Goal: Task Accomplishment & Management: Manage account settings

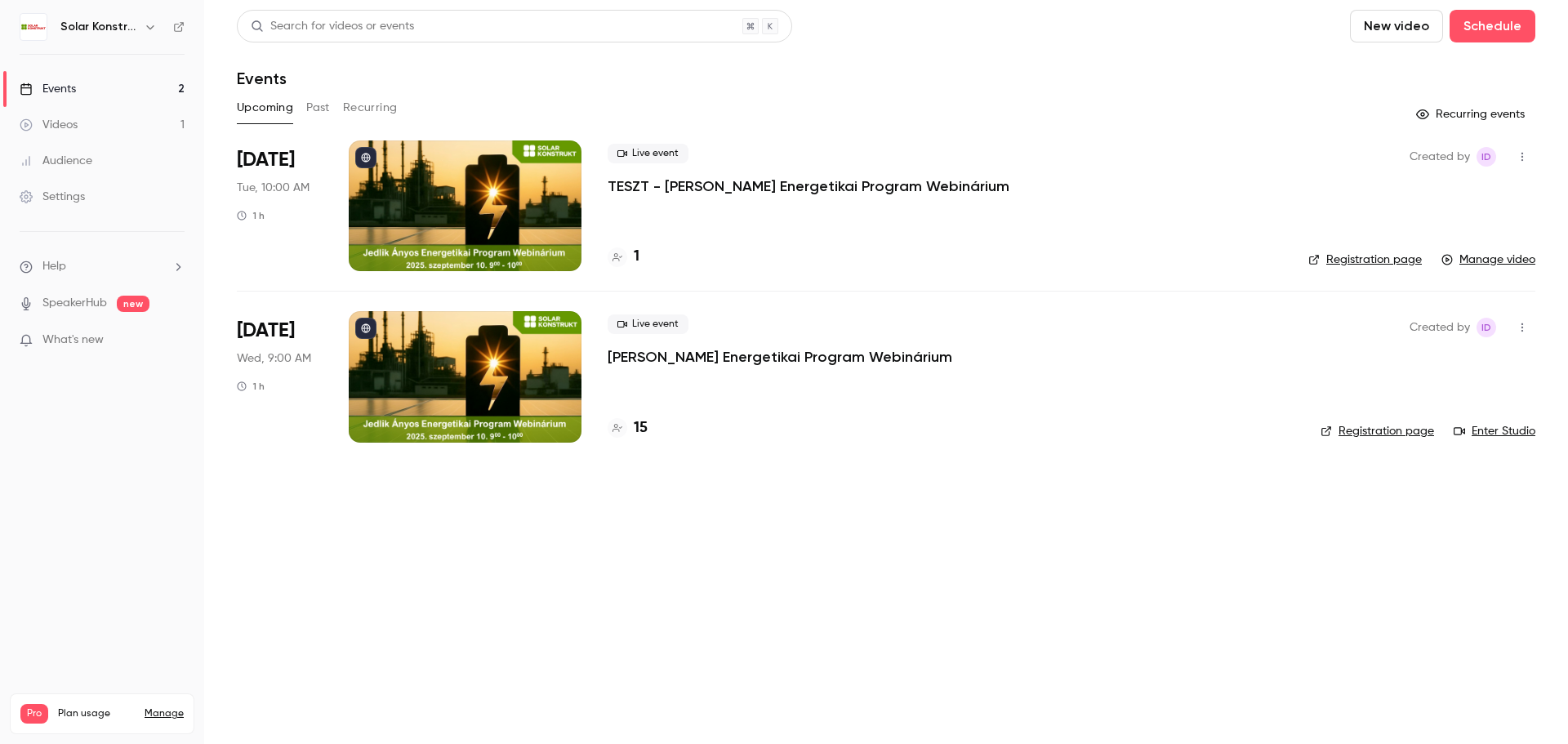
click at [495, 229] on div at bounding box center [465, 206] width 233 height 131
click at [1501, 257] on link "Manage video" at bounding box center [1489, 260] width 94 height 16
click at [1484, 264] on link "Manage video" at bounding box center [1489, 260] width 94 height 16
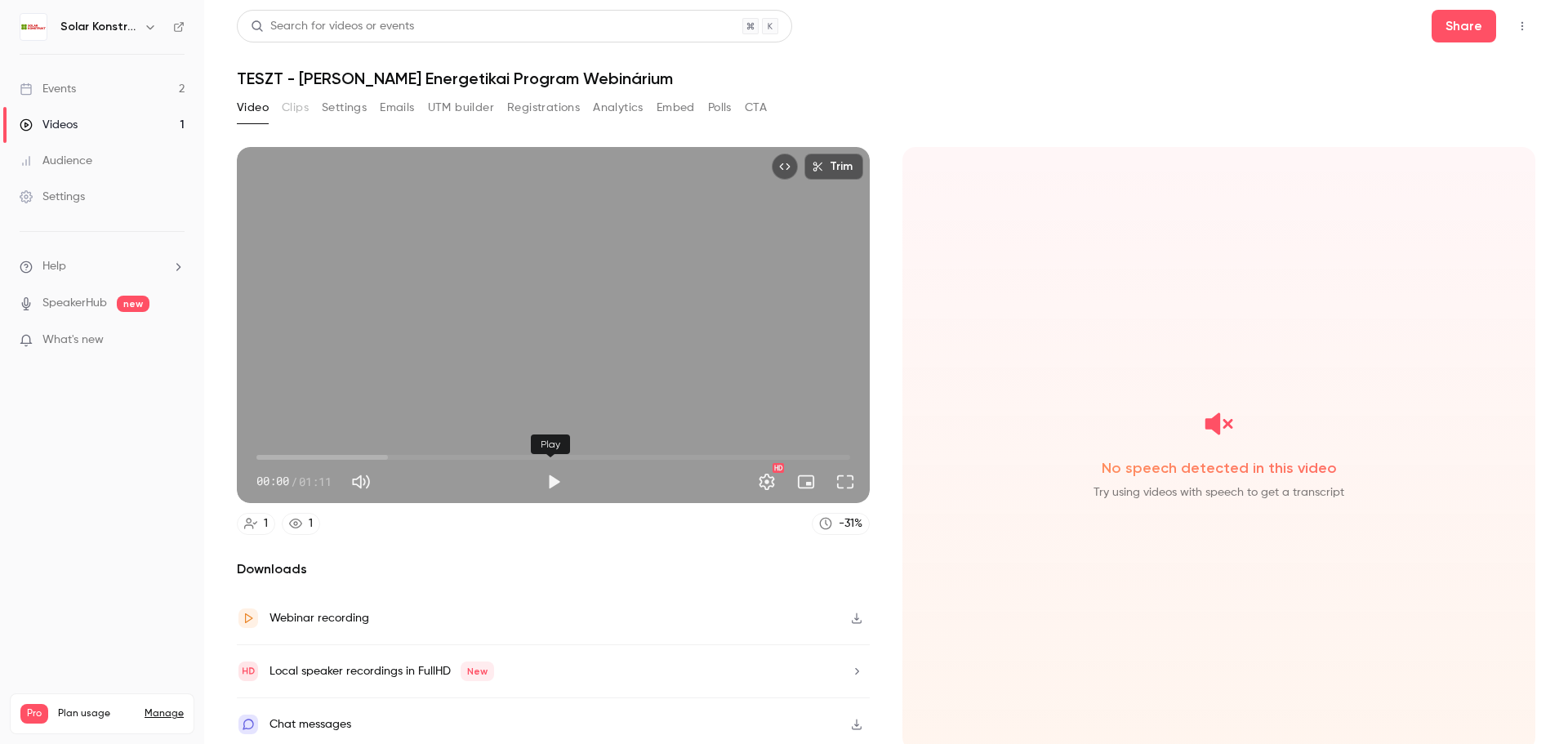
click at [548, 484] on button "Play" at bounding box center [554, 482] width 33 height 33
click at [558, 479] on button "Pause" at bounding box center [554, 482] width 33 height 33
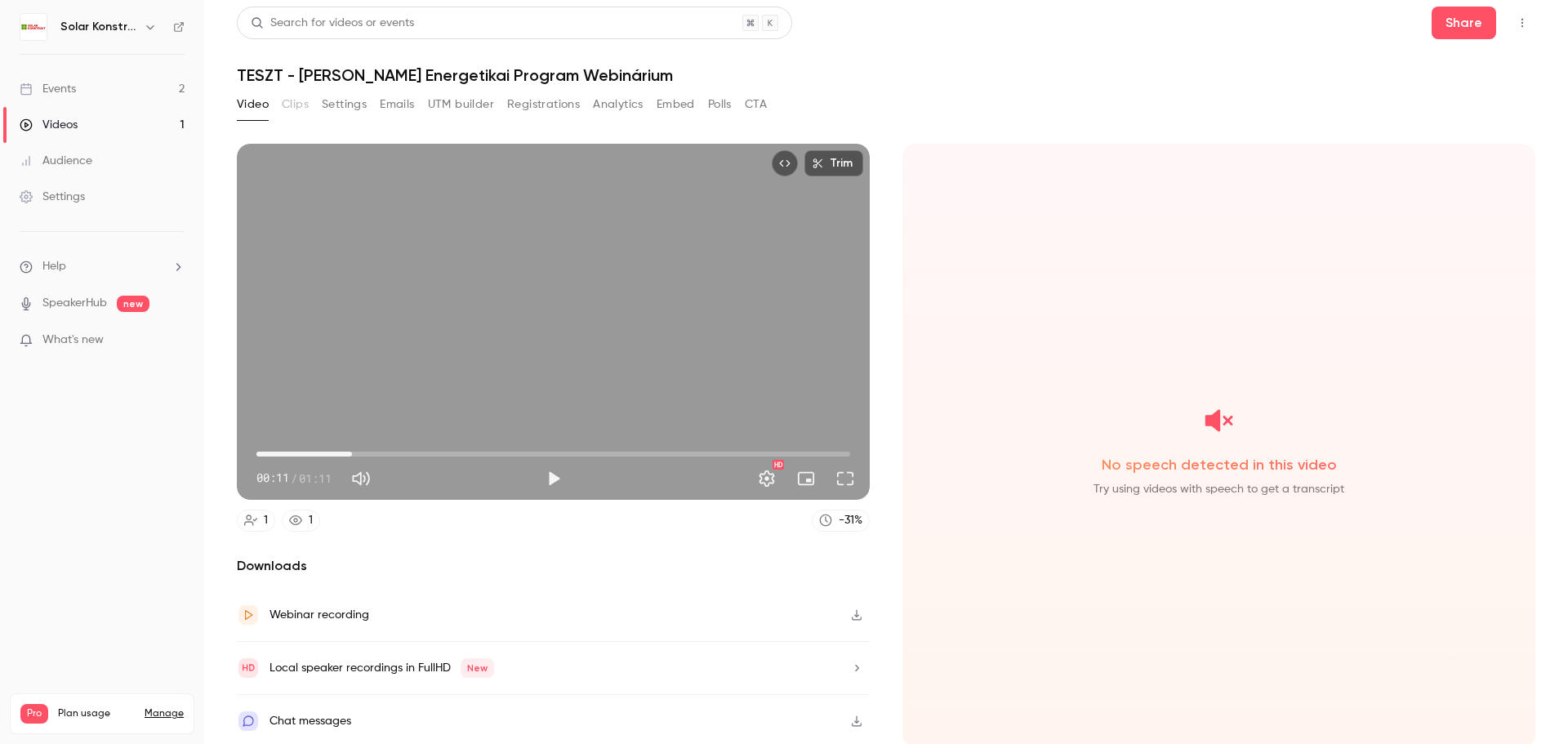
type input "****"
click at [351, 103] on button "Settings" at bounding box center [344, 105] width 45 height 26
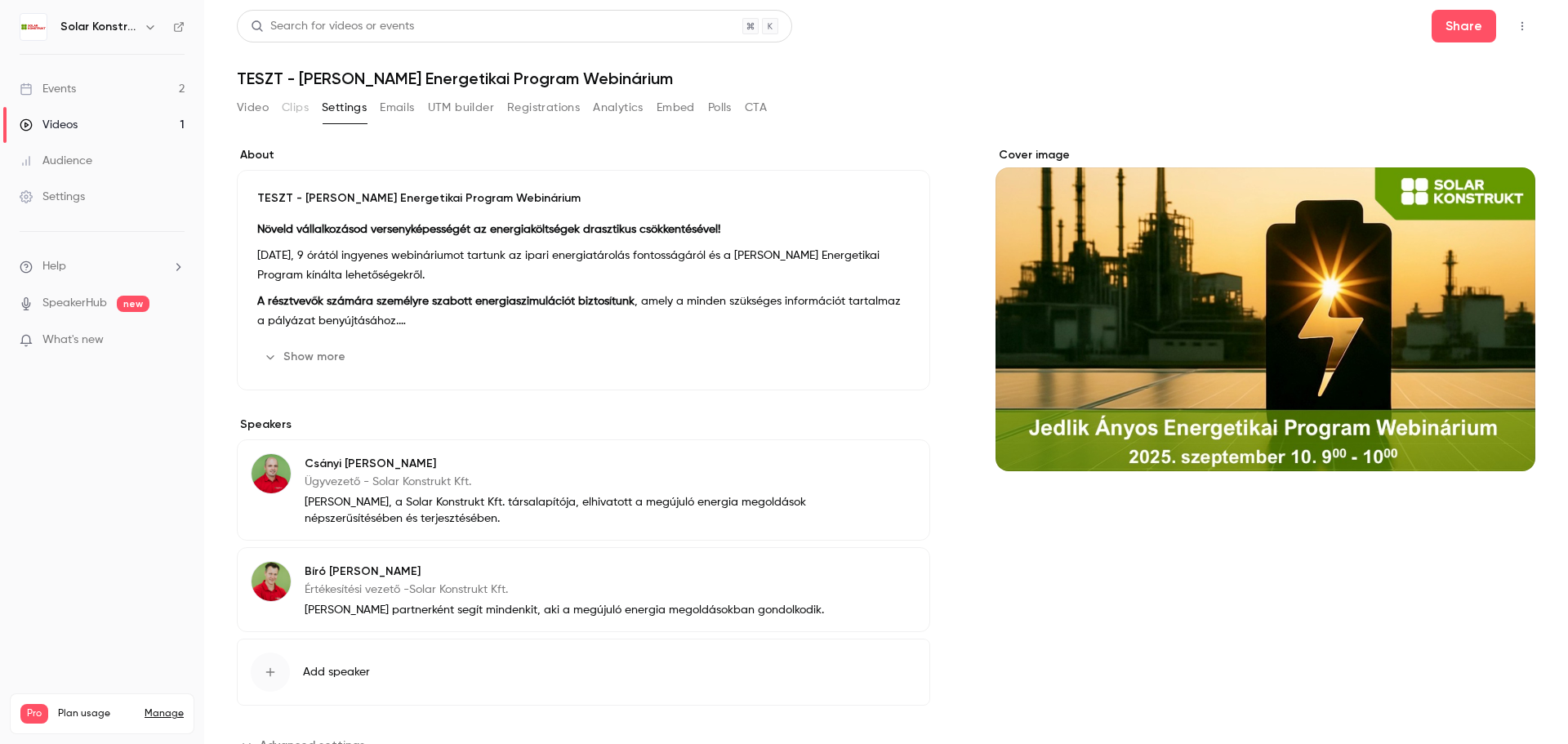
click at [249, 111] on button "Video" at bounding box center [252, 108] width 32 height 26
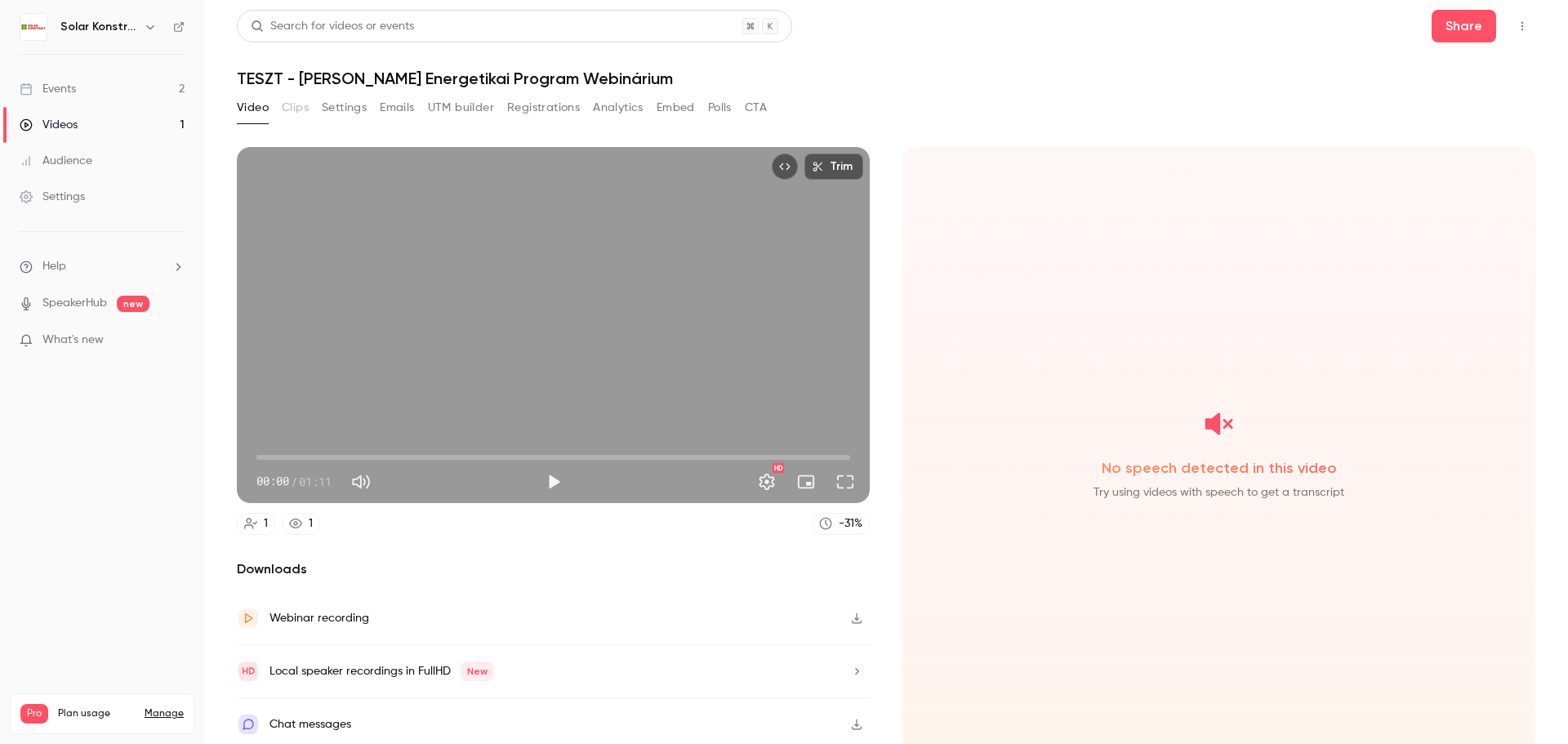
click at [1516, 27] on icon "Top Bar Actions" at bounding box center [1522, 26] width 13 height 11
click at [1270, 120] on div at bounding box center [784, 372] width 1568 height 744
click at [684, 111] on button "Embed" at bounding box center [676, 108] width 39 height 26
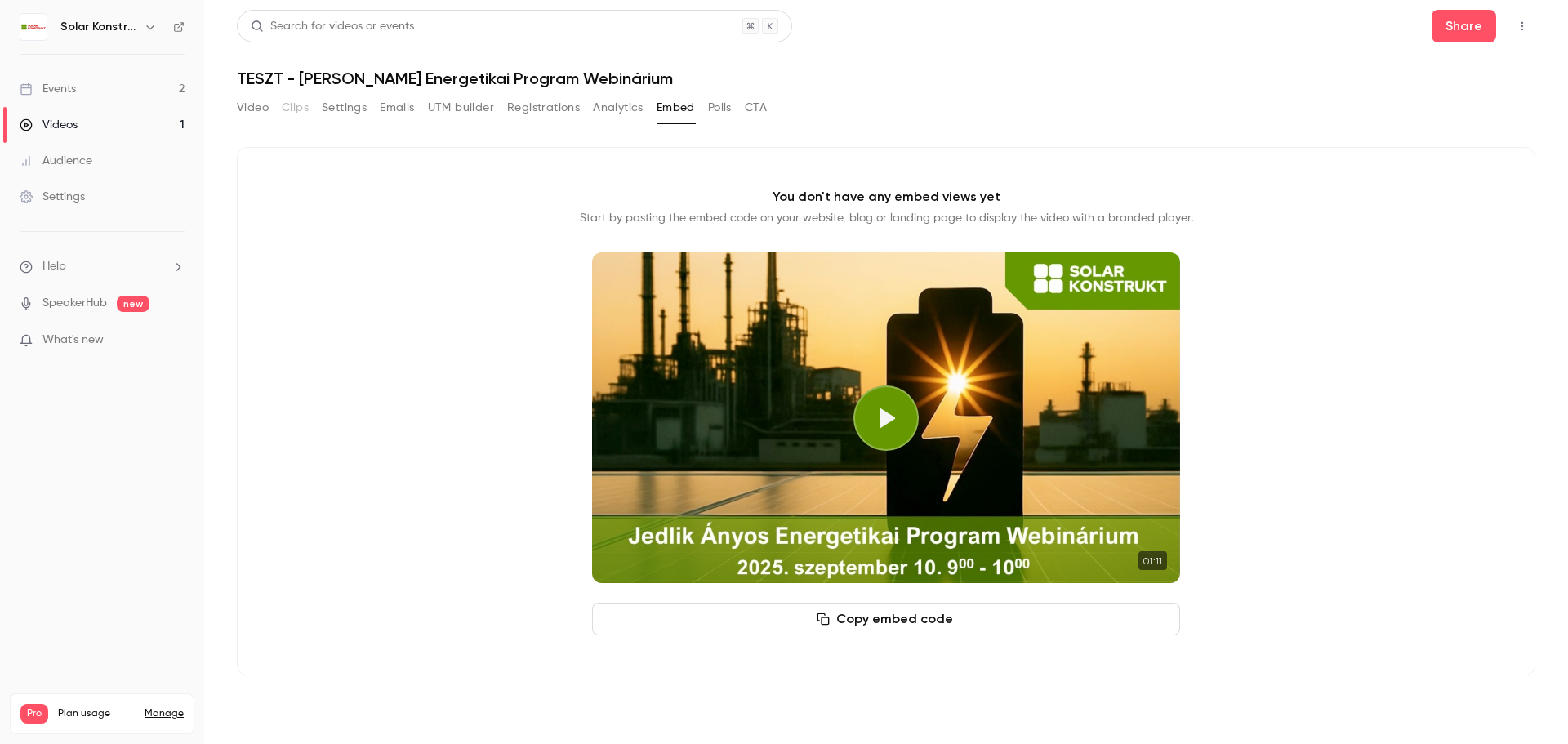
click at [900, 422] on button "Play video" at bounding box center [886, 419] width 66 height 66
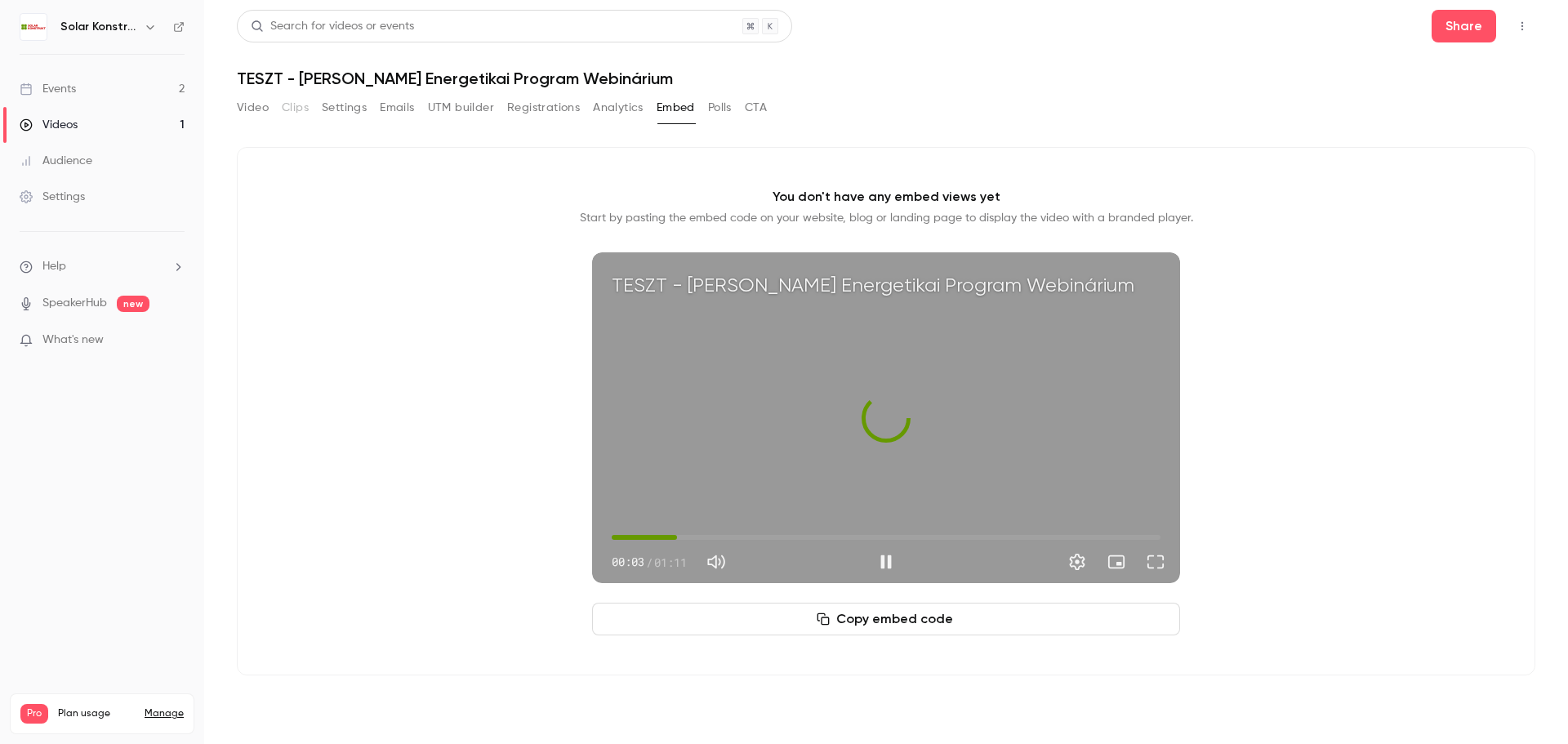
click at [677, 542] on span "00:08" at bounding box center [886, 538] width 549 height 26
click at [832, 446] on div "TESZT - Jedlik Ányos Energetikai Program Webinárium 00:11 00:11 / 01:11" at bounding box center [886, 418] width 588 height 331
type input "****"
click at [752, 112] on button "CTA" at bounding box center [755, 108] width 22 height 26
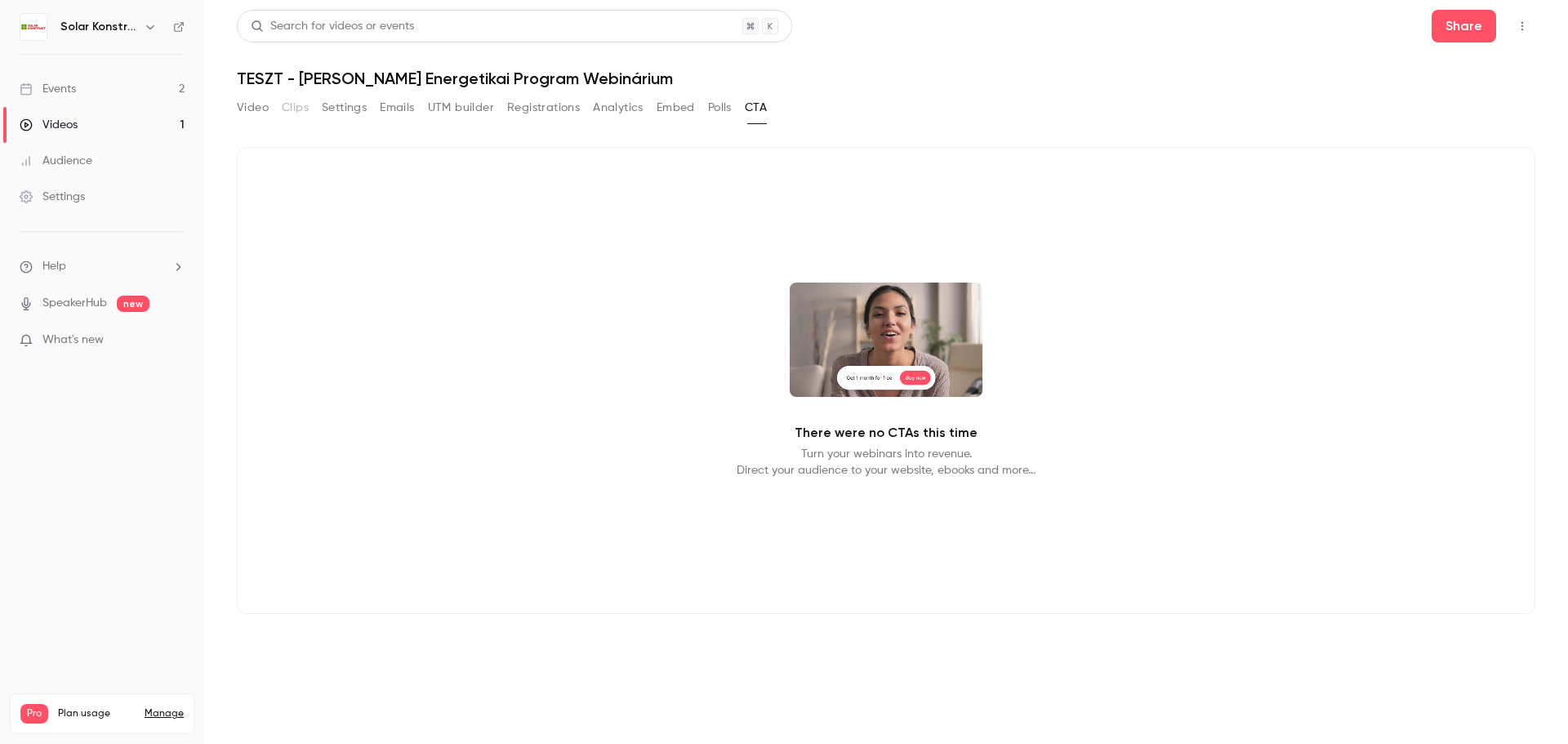
click at [1514, 29] on button "Top Bar Actions" at bounding box center [1522, 26] width 26 height 26
click at [58, 88] on div at bounding box center [784, 372] width 1568 height 744
click at [64, 81] on div "Events" at bounding box center [48, 89] width 57 height 16
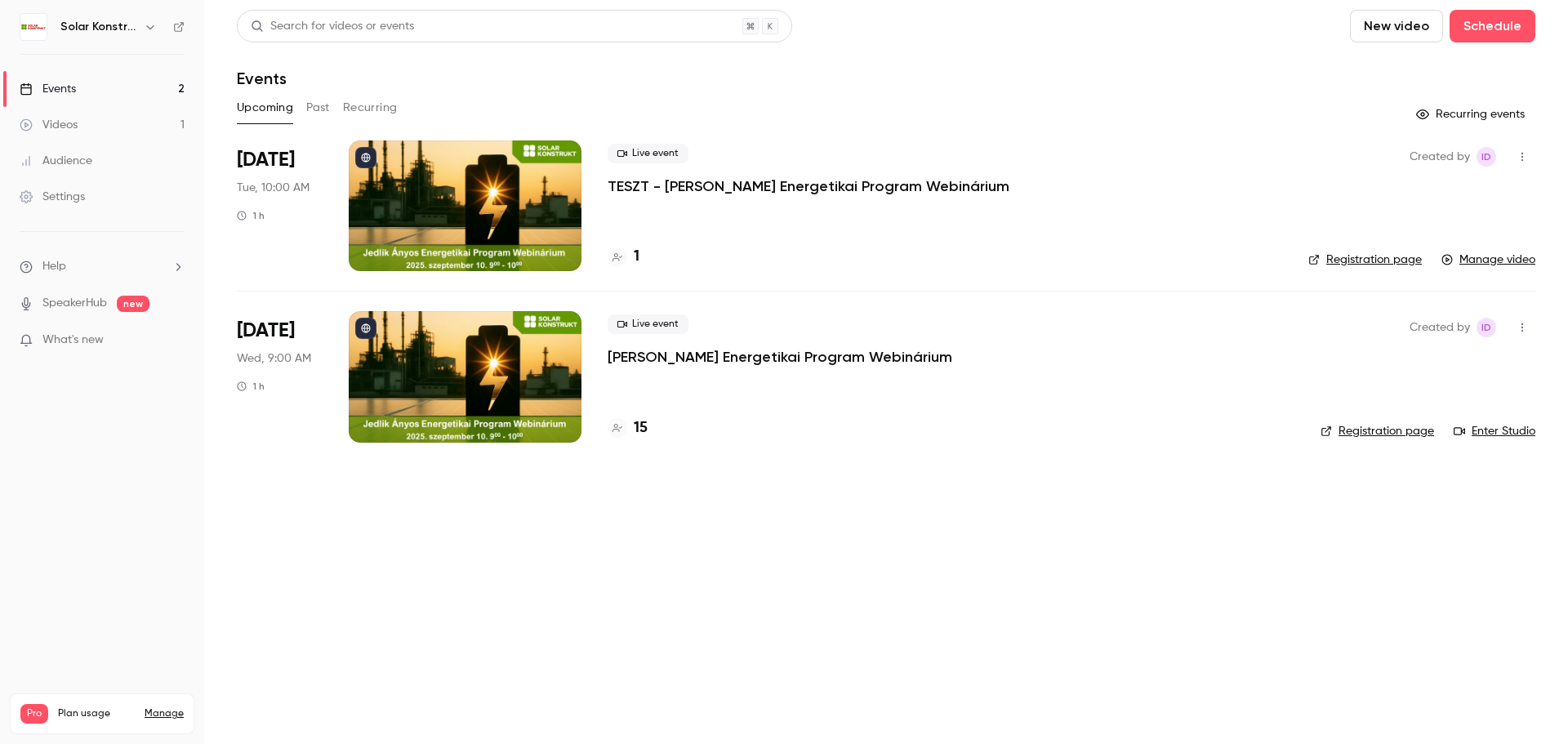
click at [1520, 157] on icon "button" at bounding box center [1522, 157] width 13 height 11
click at [1072, 107] on div at bounding box center [784, 372] width 1568 height 744
click at [365, 158] on icon at bounding box center [366, 157] width 10 height 10
click at [319, 110] on button "Past" at bounding box center [318, 108] width 24 height 26
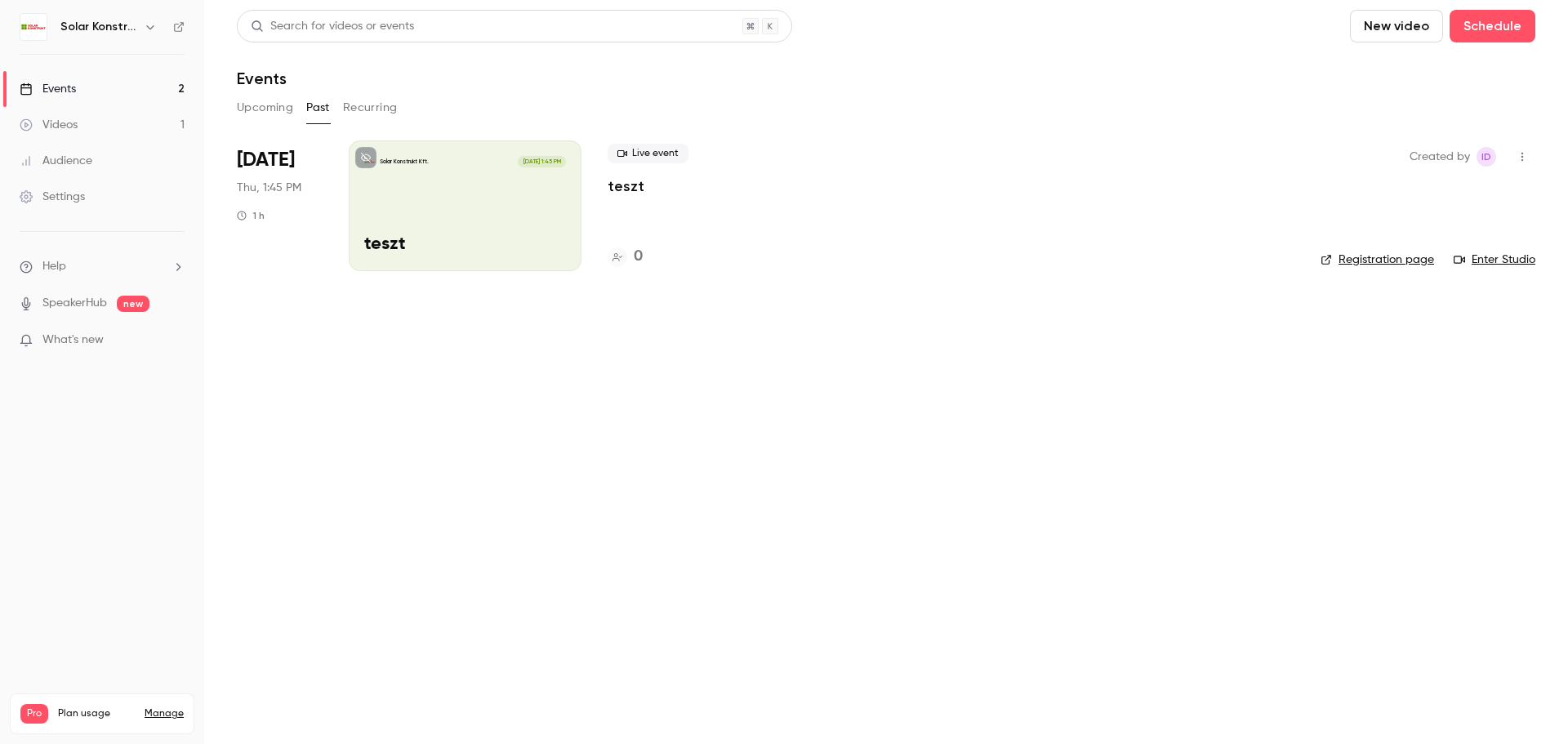
click at [247, 102] on button "Upcoming" at bounding box center [265, 108] width 57 height 26
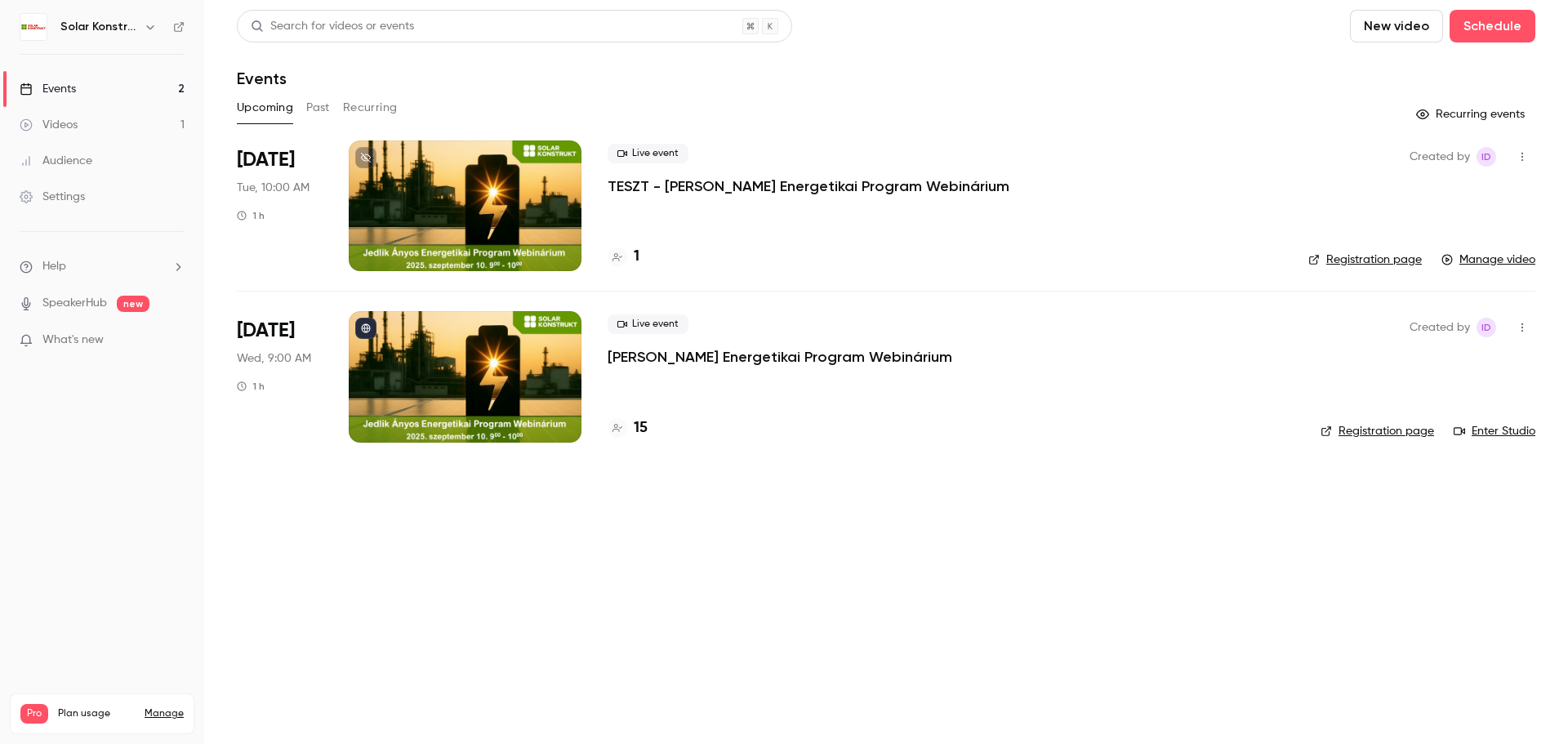
click at [1523, 155] on icon "button" at bounding box center [1522, 157] width 13 height 11
click at [1458, 276] on div "Delete" at bounding box center [1460, 284] width 125 height 16
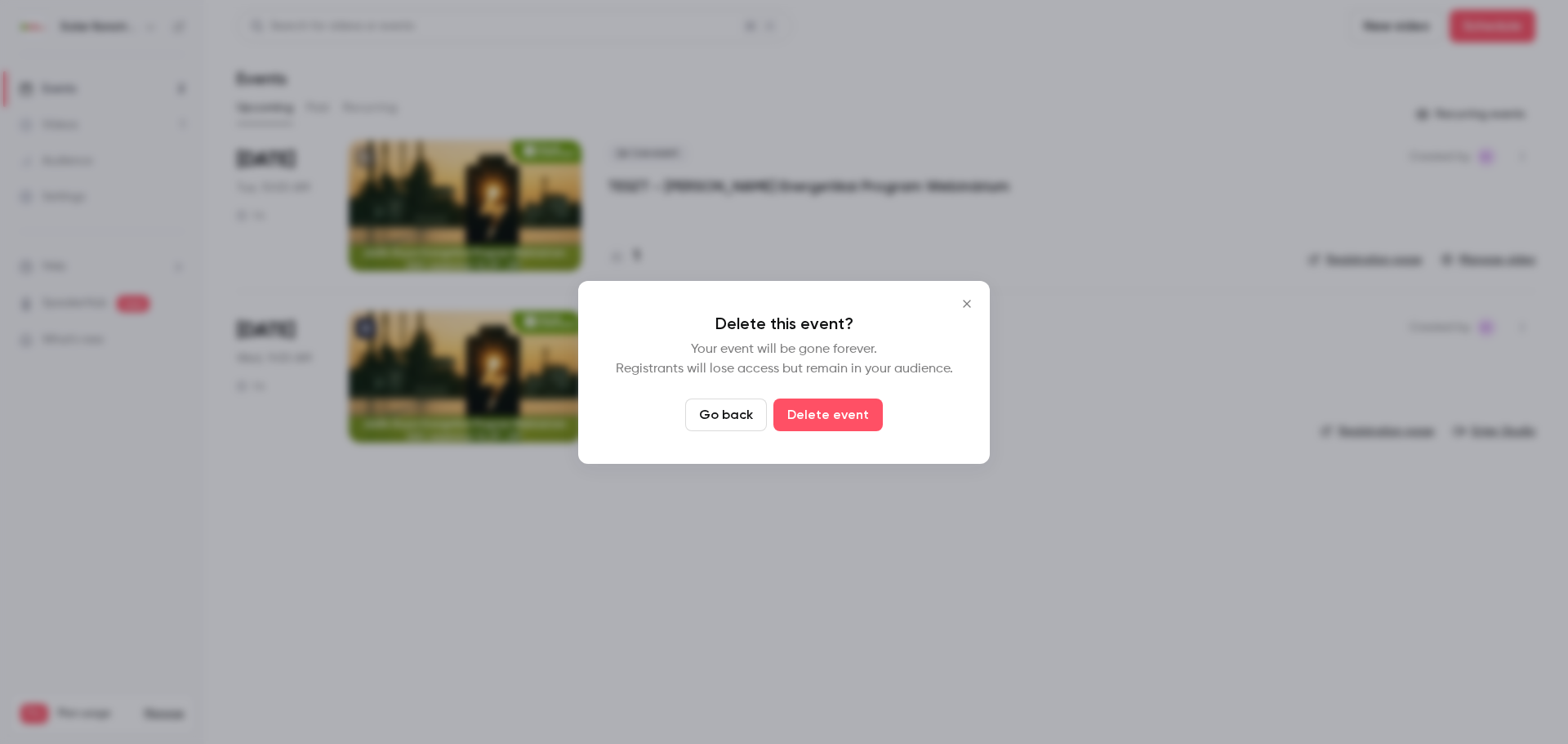
click at [969, 307] on icon "Close" at bounding box center [967, 304] width 20 height 13
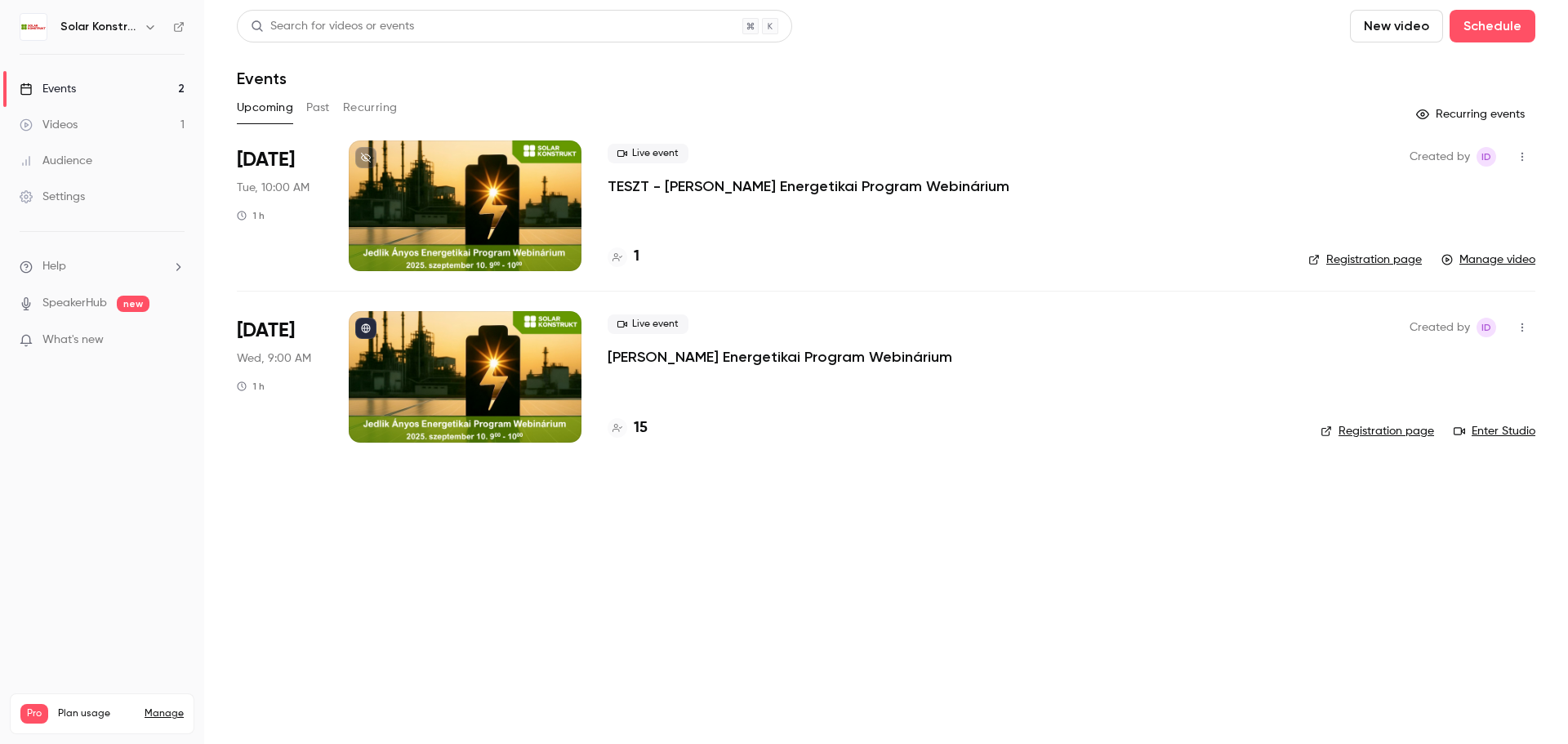
click at [1529, 158] on button "button" at bounding box center [1522, 157] width 26 height 26
click at [1394, 279] on div at bounding box center [1384, 284] width 26 height 13
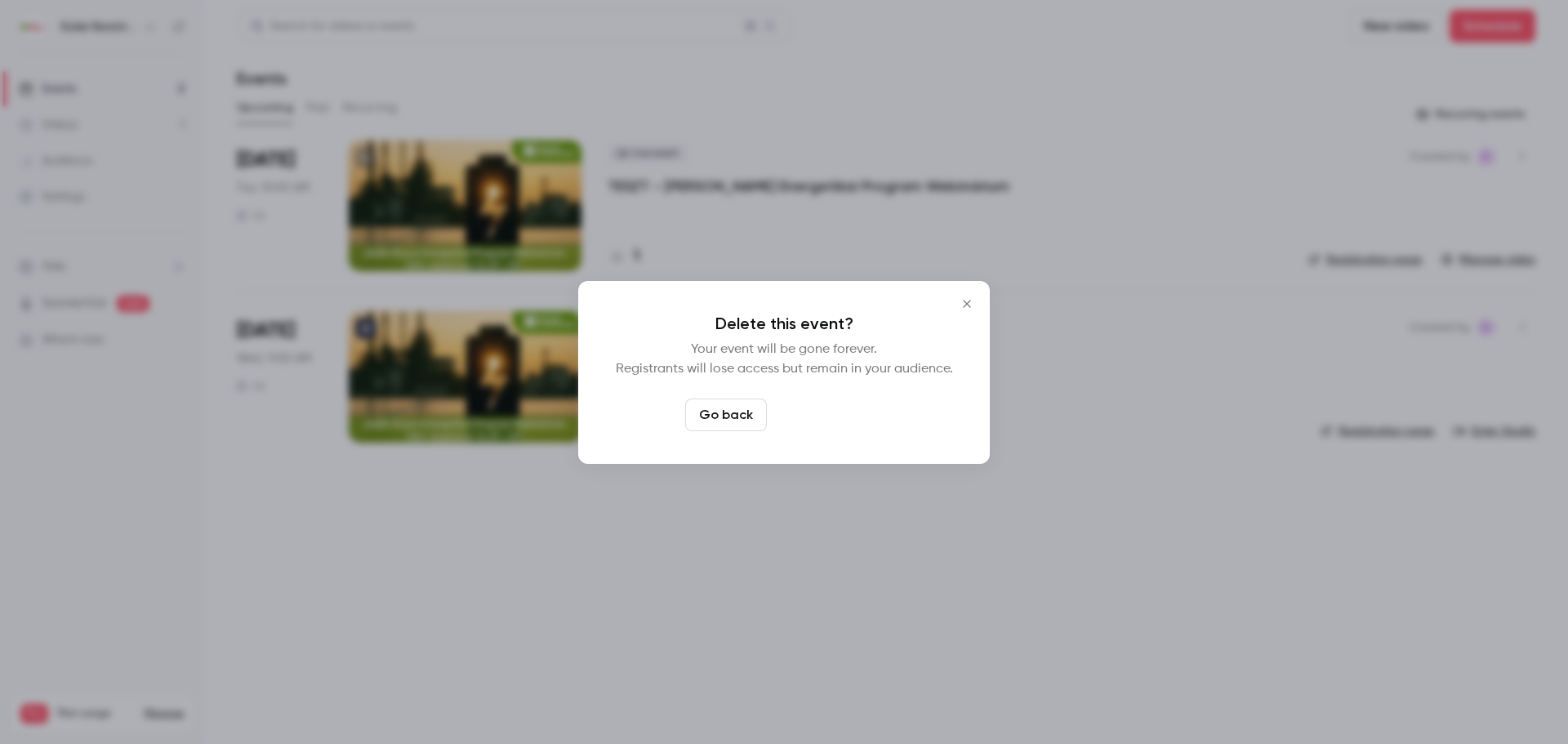
click at [802, 412] on button "Delete event" at bounding box center [828, 415] width 110 height 33
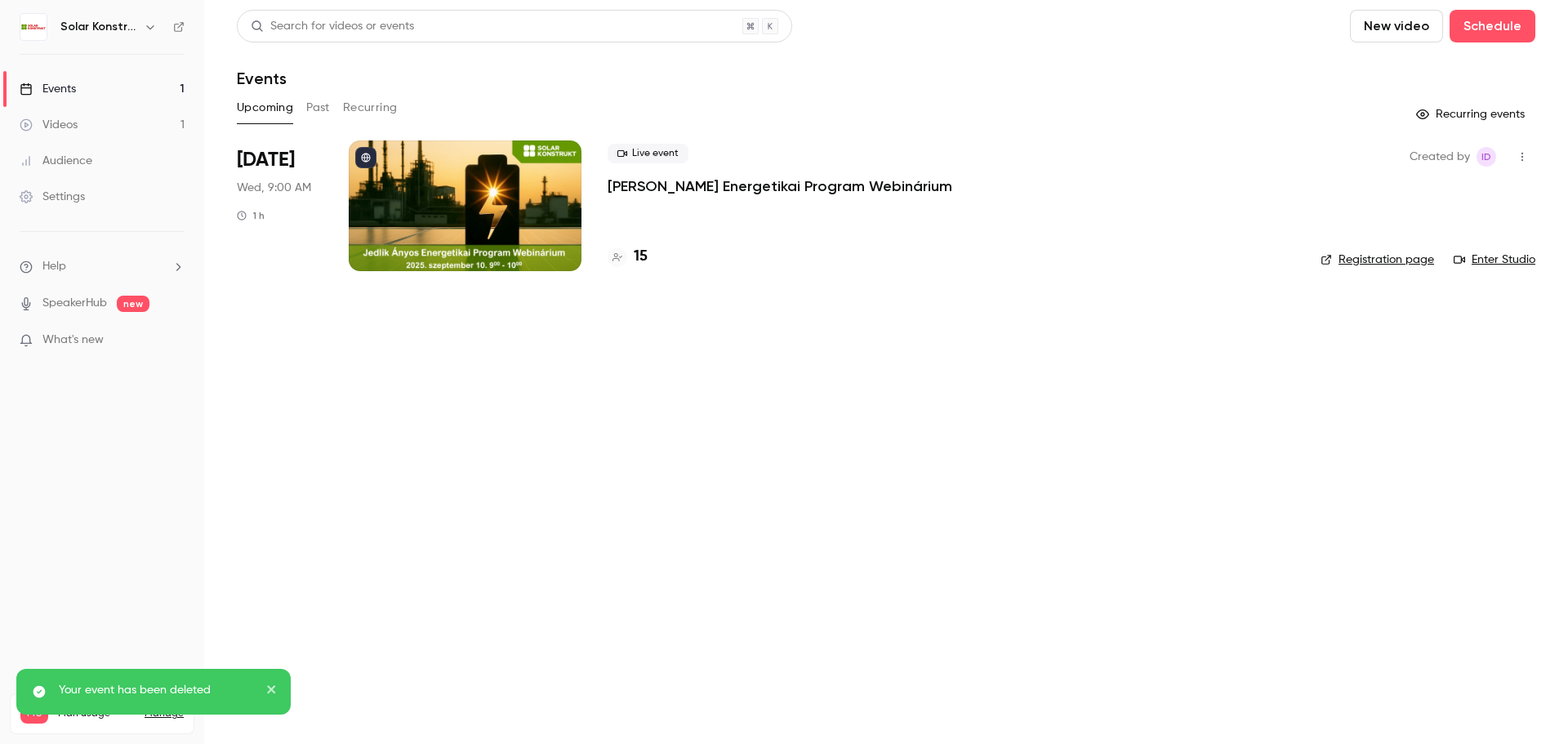
click at [301, 107] on div "Upcoming Past Recurring" at bounding box center [886, 108] width 1298 height 26
click at [308, 107] on button "Past" at bounding box center [318, 108] width 24 height 26
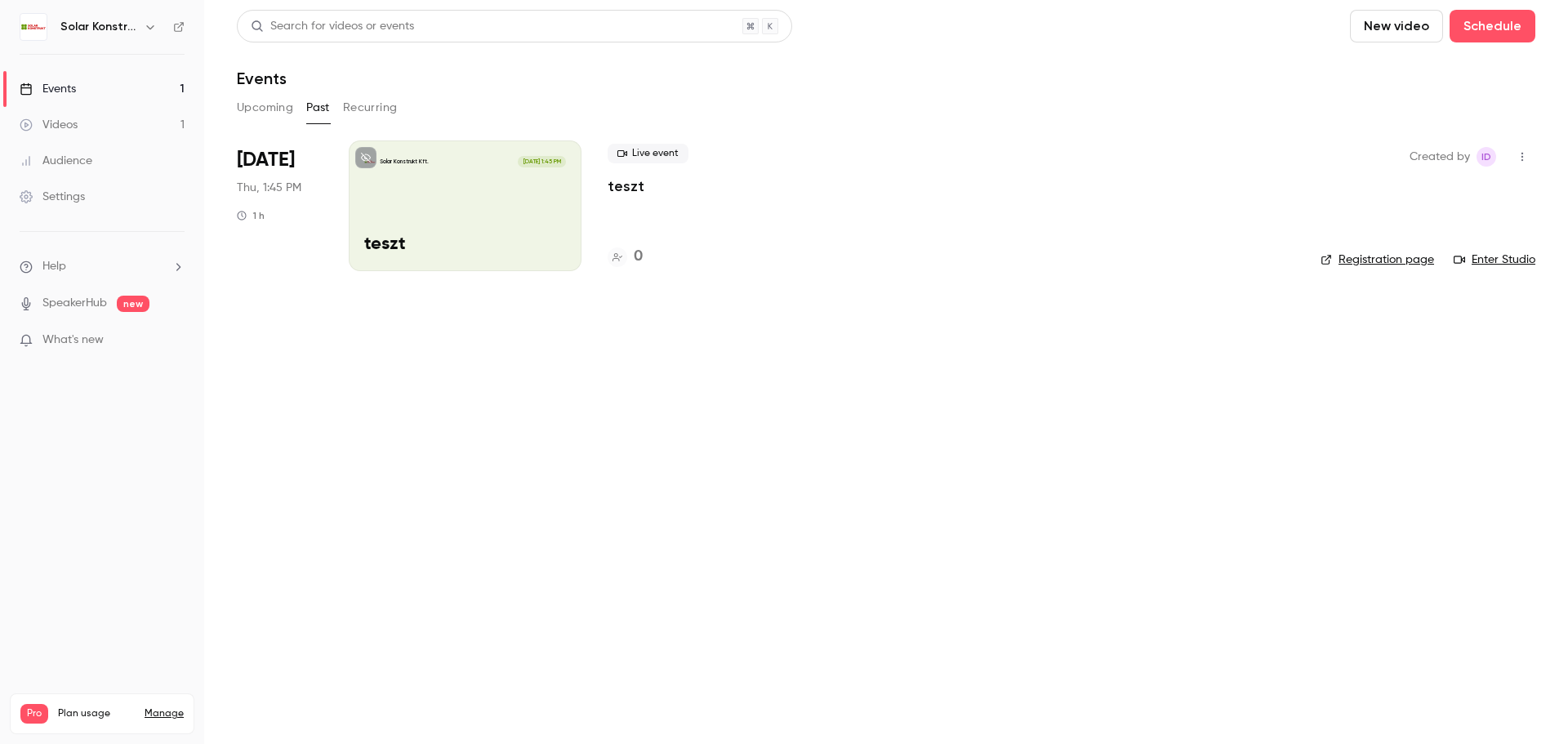
click at [1516, 158] on icon "button" at bounding box center [1522, 157] width 13 height 11
click at [1432, 328] on div "Delete" at bounding box center [1460, 326] width 125 height 16
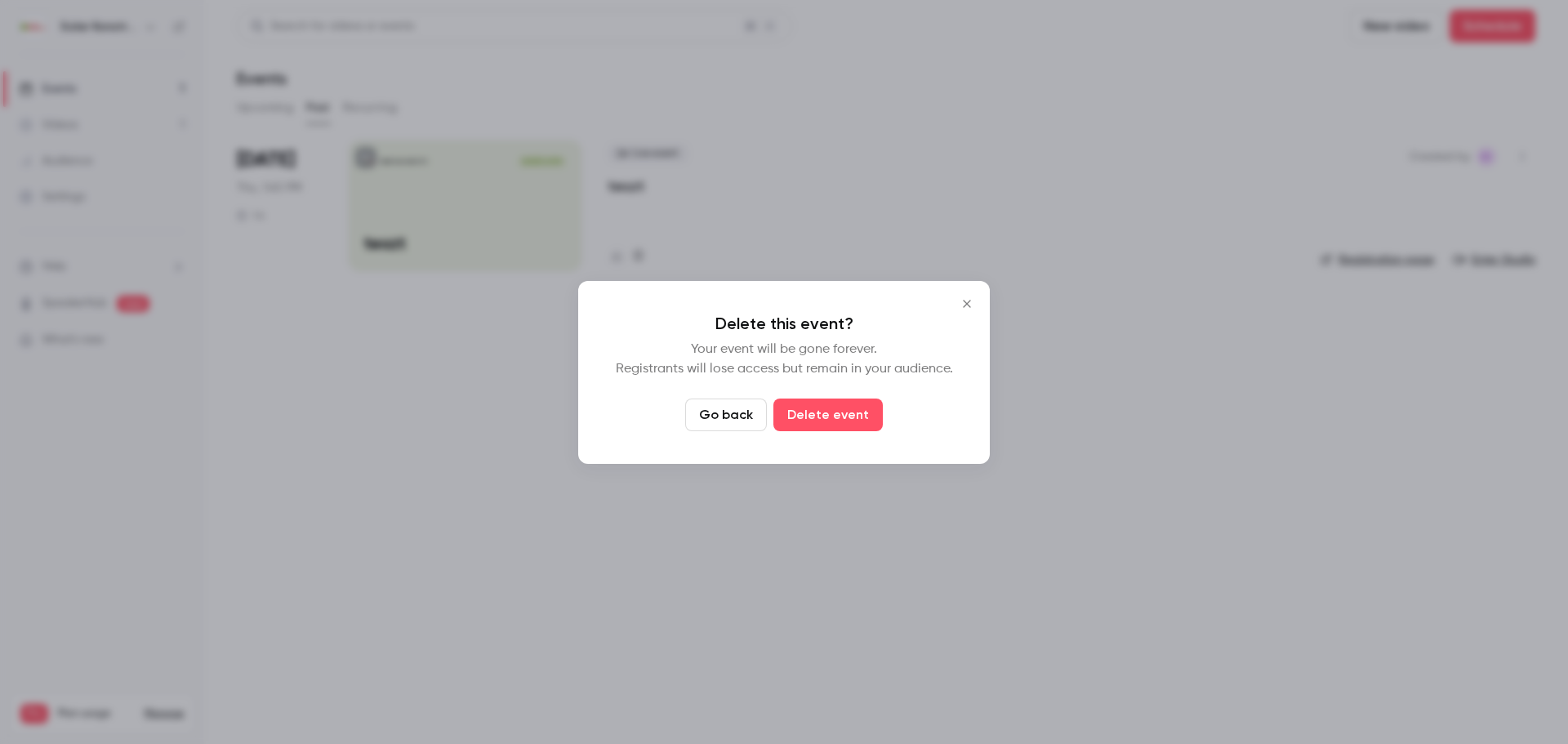
click at [972, 294] on button "Close" at bounding box center [967, 304] width 33 height 33
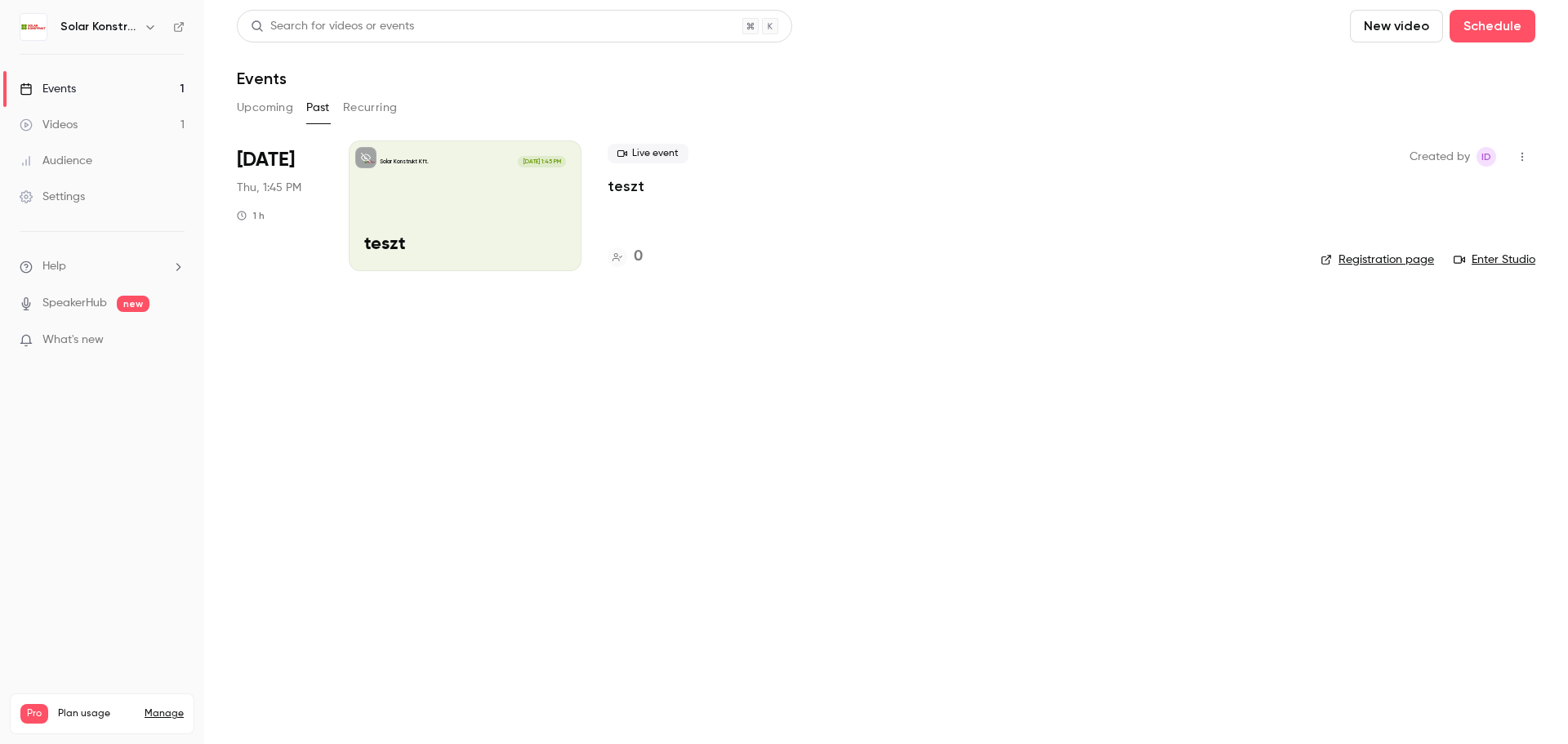
click at [673, 205] on div "Live event teszt 0" at bounding box center [951, 206] width 687 height 131
click at [512, 224] on div "Solar Konstrukt Kft. Aug 21, 1:45 PM teszt" at bounding box center [465, 206] width 233 height 131
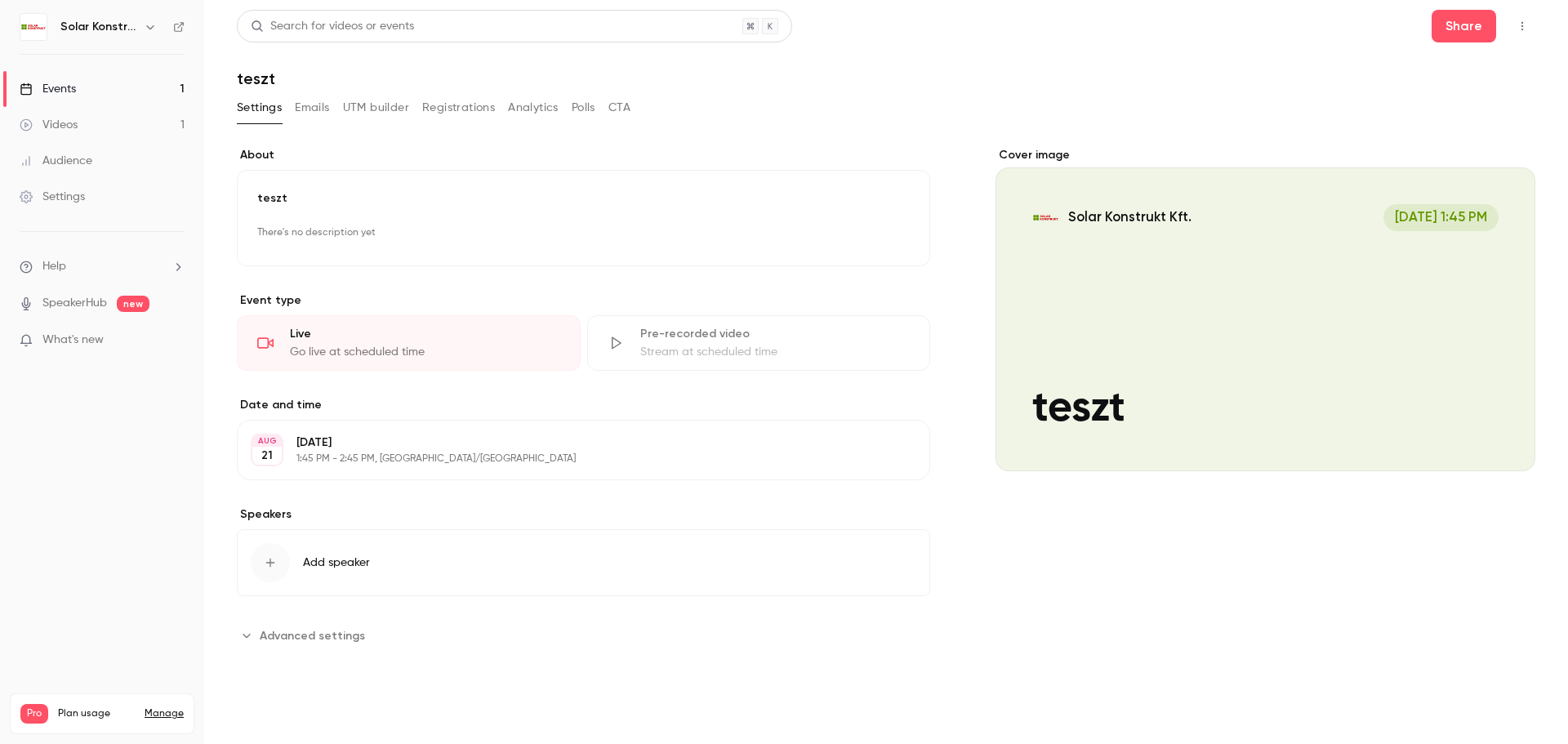
click at [49, 91] on div "Events" at bounding box center [48, 89] width 57 height 16
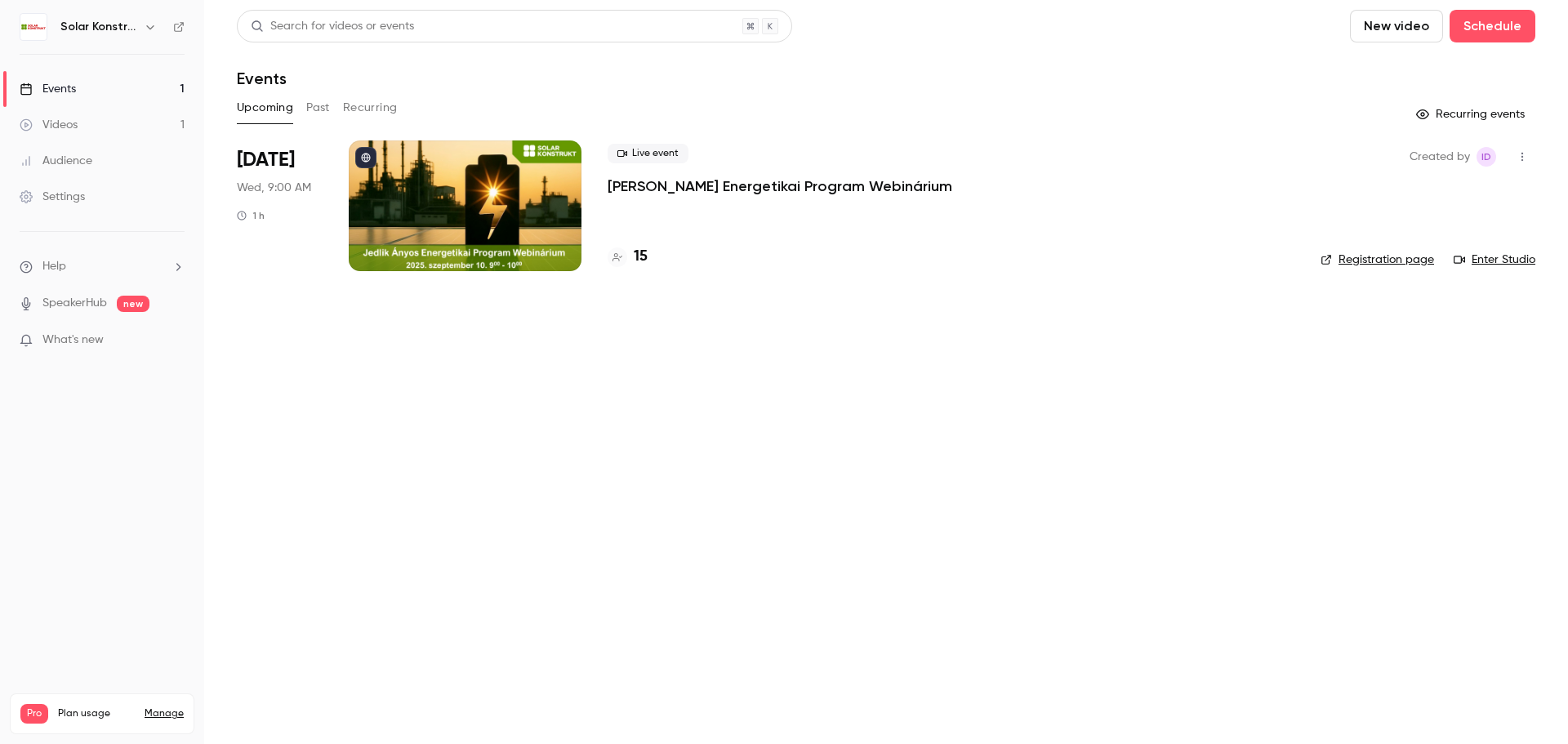
click at [315, 104] on button "Past" at bounding box center [318, 108] width 24 height 26
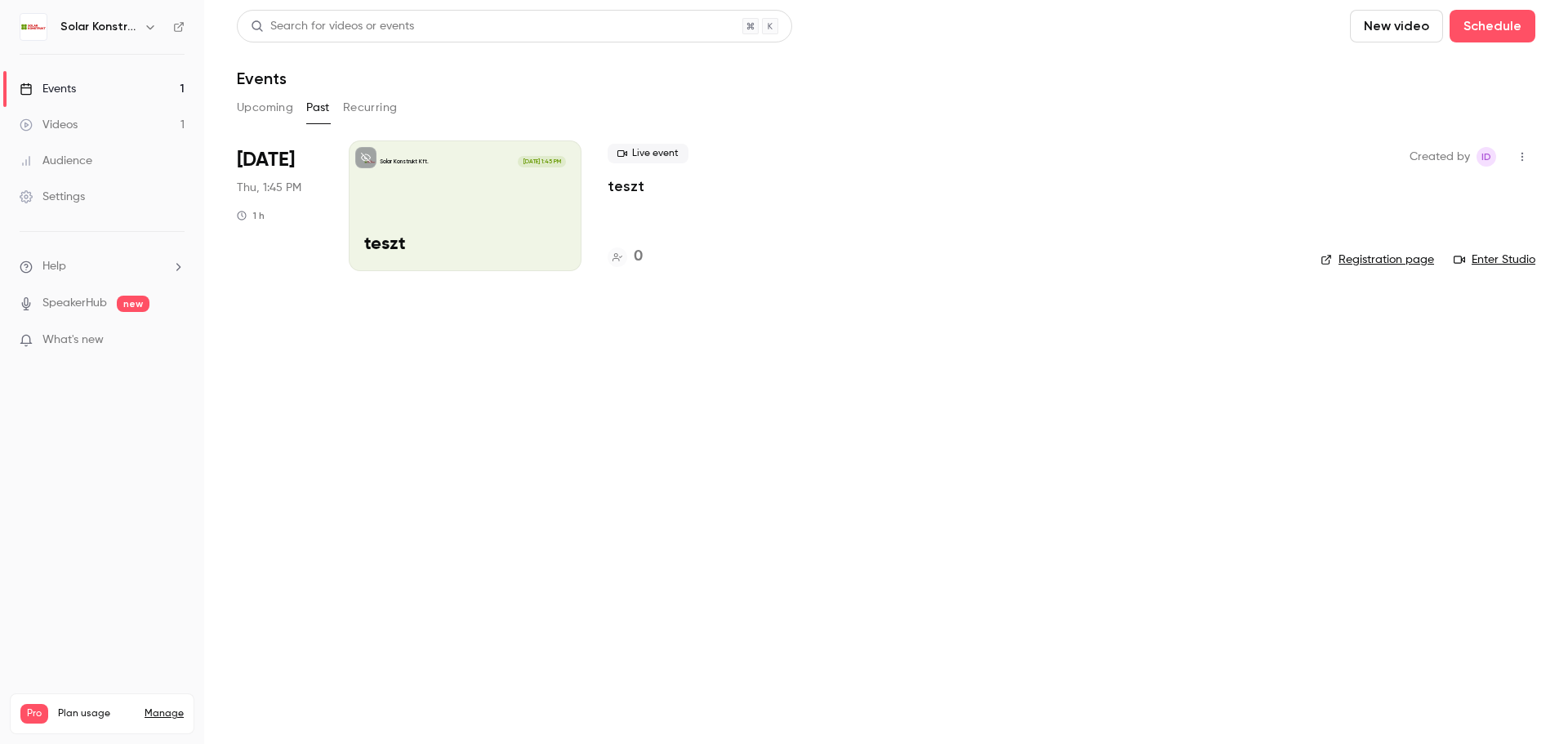
click at [1520, 158] on icon "button" at bounding box center [1522, 157] width 13 height 11
click at [1443, 451] on div at bounding box center [784, 372] width 1568 height 744
click at [1527, 161] on icon "button" at bounding box center [1522, 157] width 13 height 11
click at [1446, 341] on li "Delete" at bounding box center [1446, 326] width 176 height 43
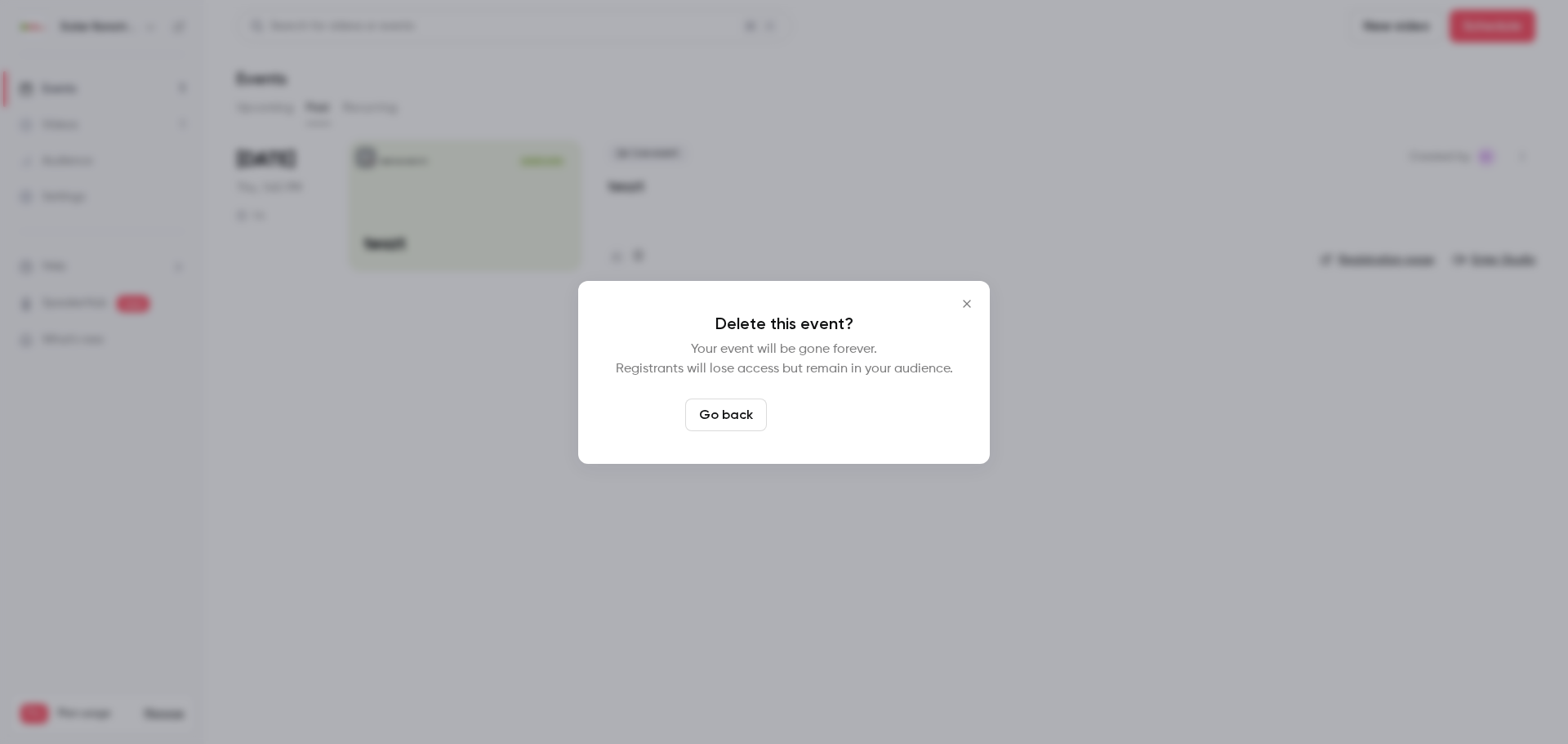
click at [856, 420] on button "Delete event" at bounding box center [828, 415] width 110 height 33
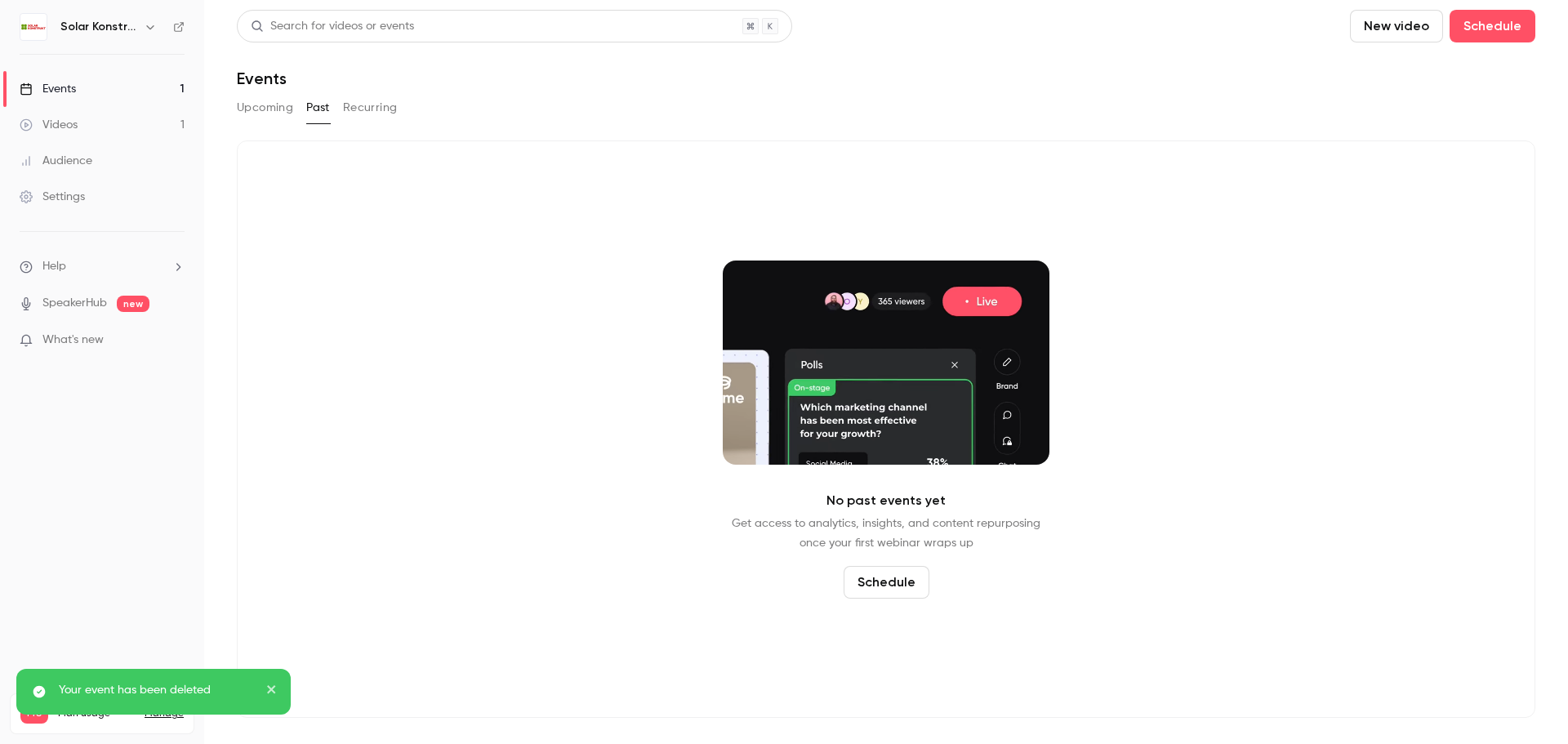
click at [378, 118] on button "Recurring" at bounding box center [370, 108] width 55 height 26
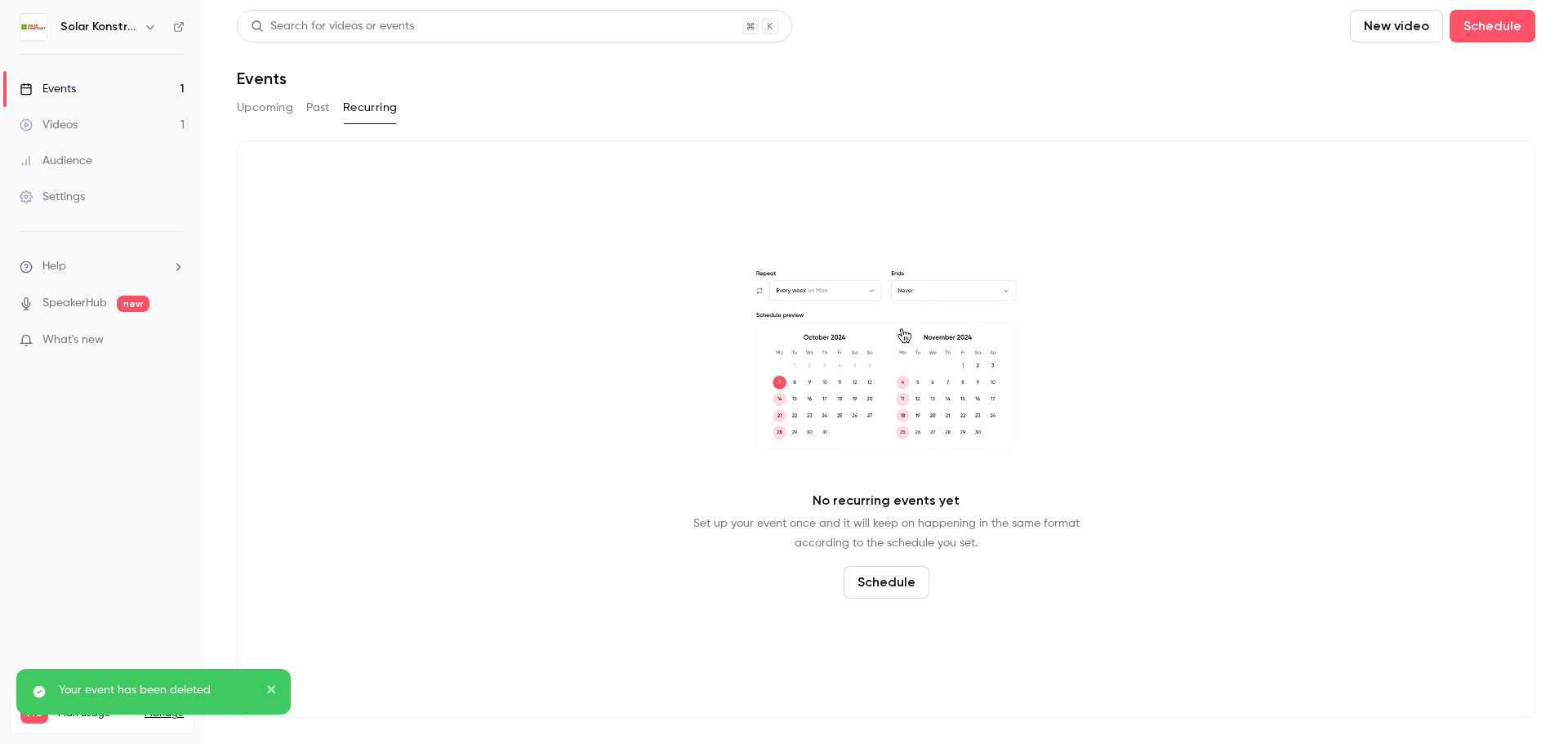
click at [281, 105] on button "Upcoming" at bounding box center [265, 108] width 57 height 26
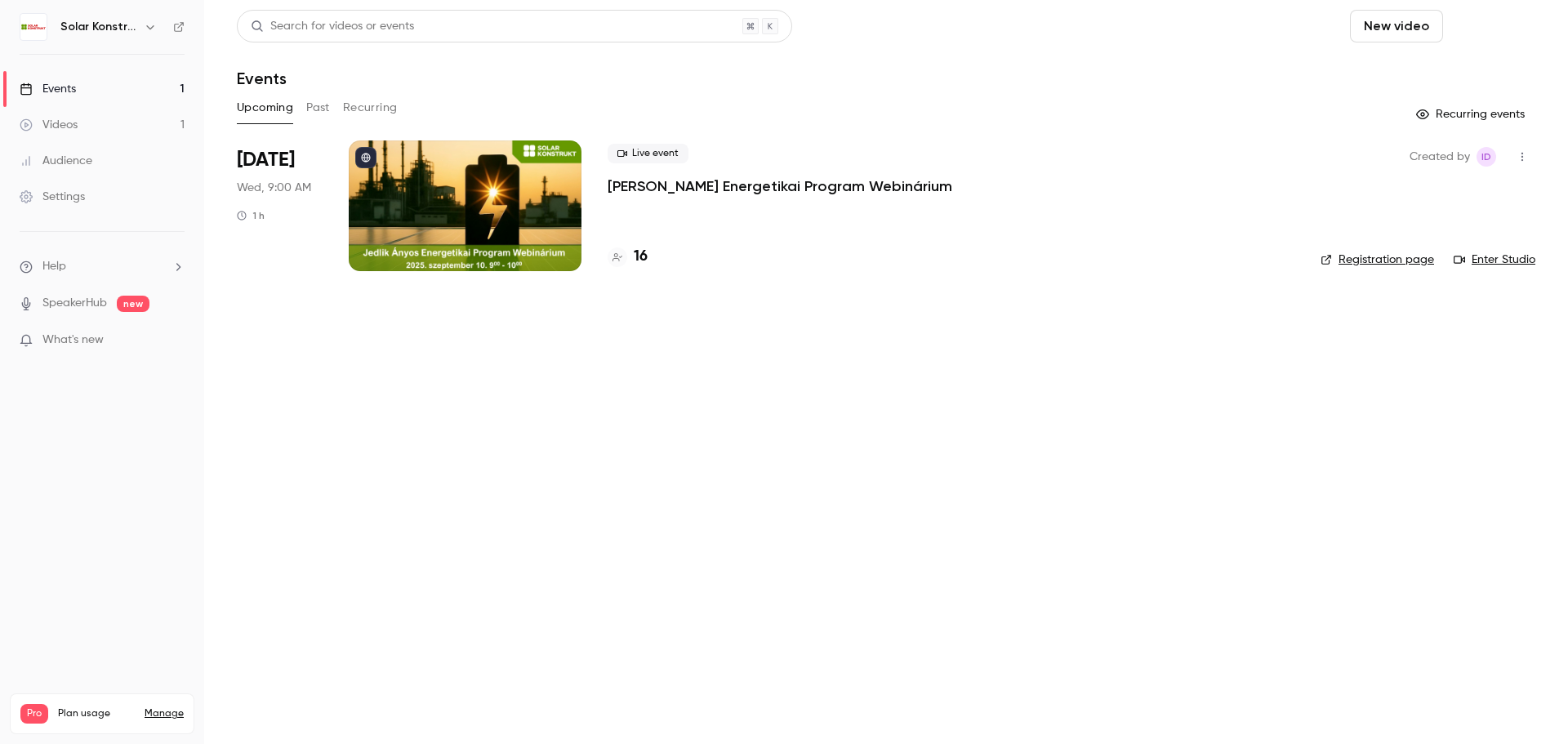
click at [1475, 29] on button "Schedule" at bounding box center [1492, 26] width 86 height 33
click at [1469, 67] on div "One time event" at bounding box center [1460, 71] width 125 height 16
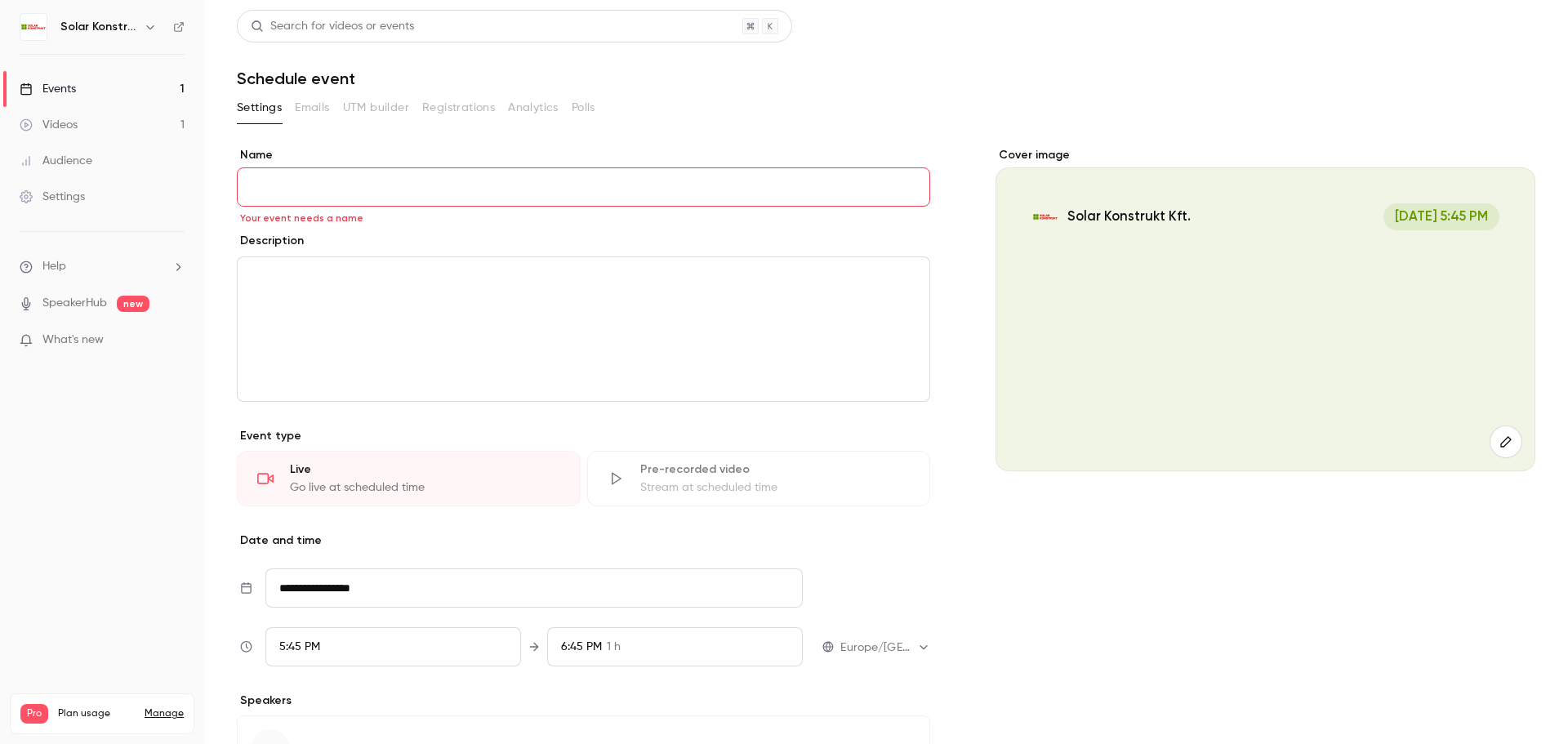
click at [45, 88] on div "Events" at bounding box center [48, 89] width 57 height 16
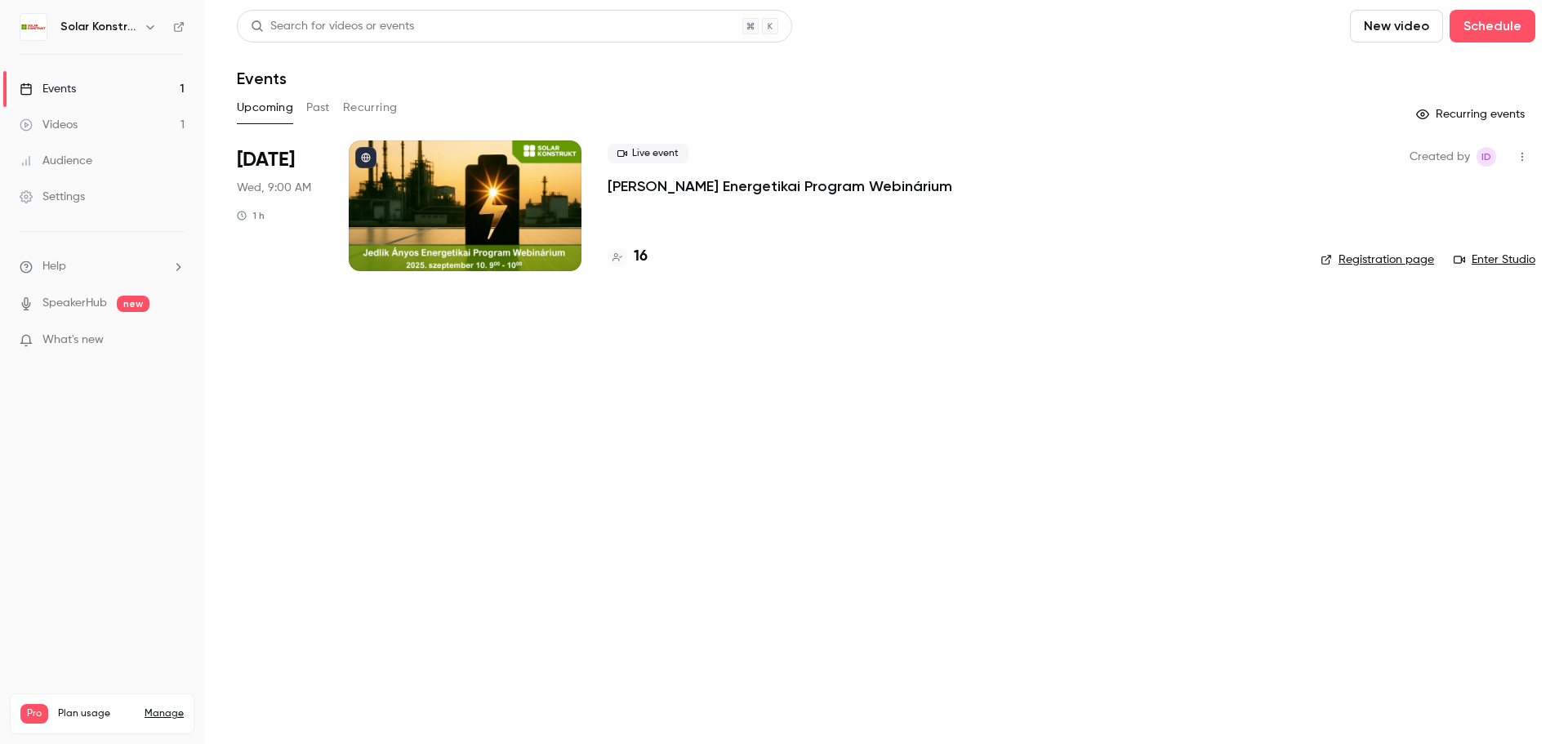
click at [1520, 162] on button "button" at bounding box center [1522, 157] width 26 height 26
click at [1436, 282] on div "Duplicate" at bounding box center [1460, 284] width 125 height 16
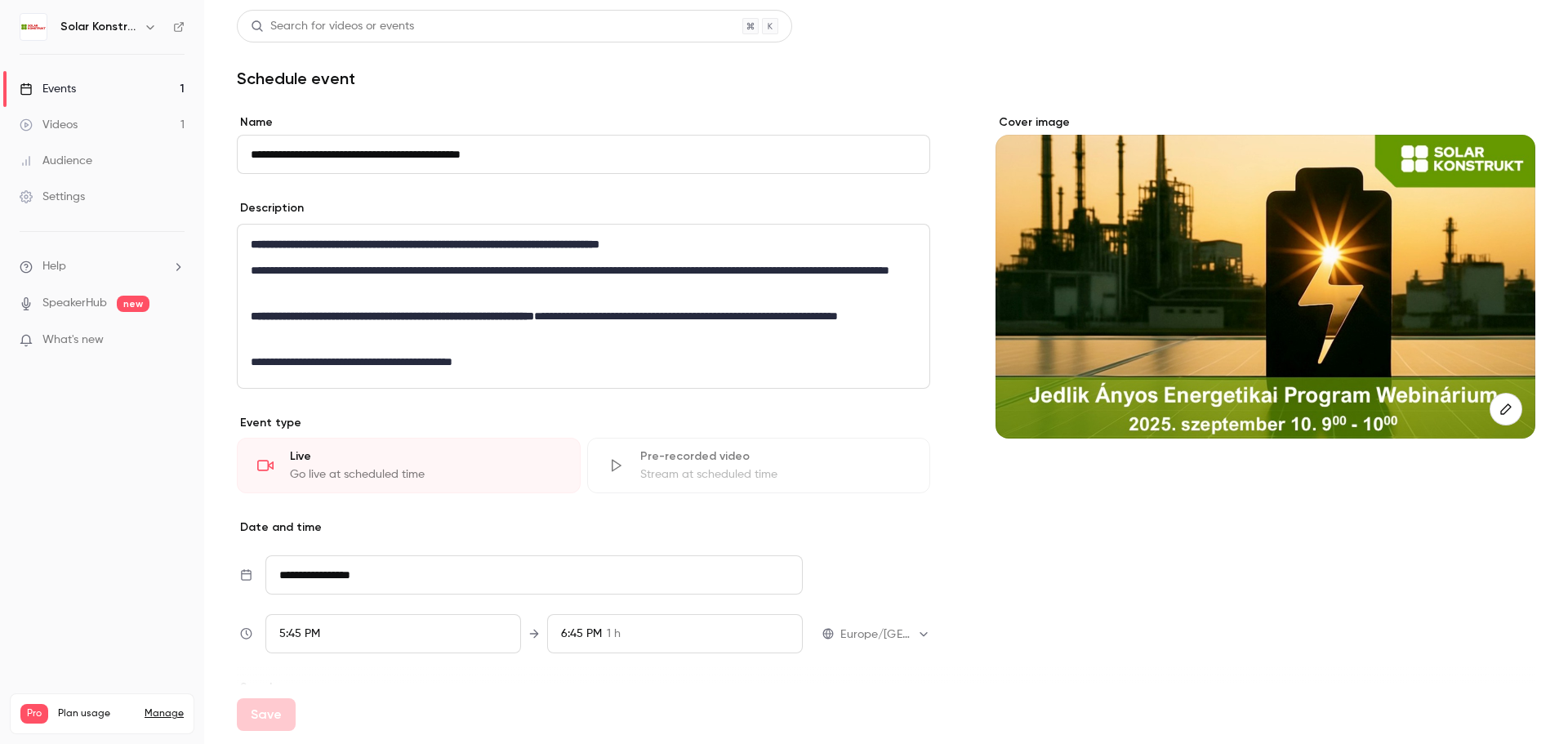
click at [375, 147] on input "**********" at bounding box center [583, 154] width 693 height 39
drag, startPoint x: 297, startPoint y: 161, endPoint x: 227, endPoint y: 155, distance: 70.3
click at [227, 155] on main "**********" at bounding box center [886, 372] width 1364 height 744
type input "**********"
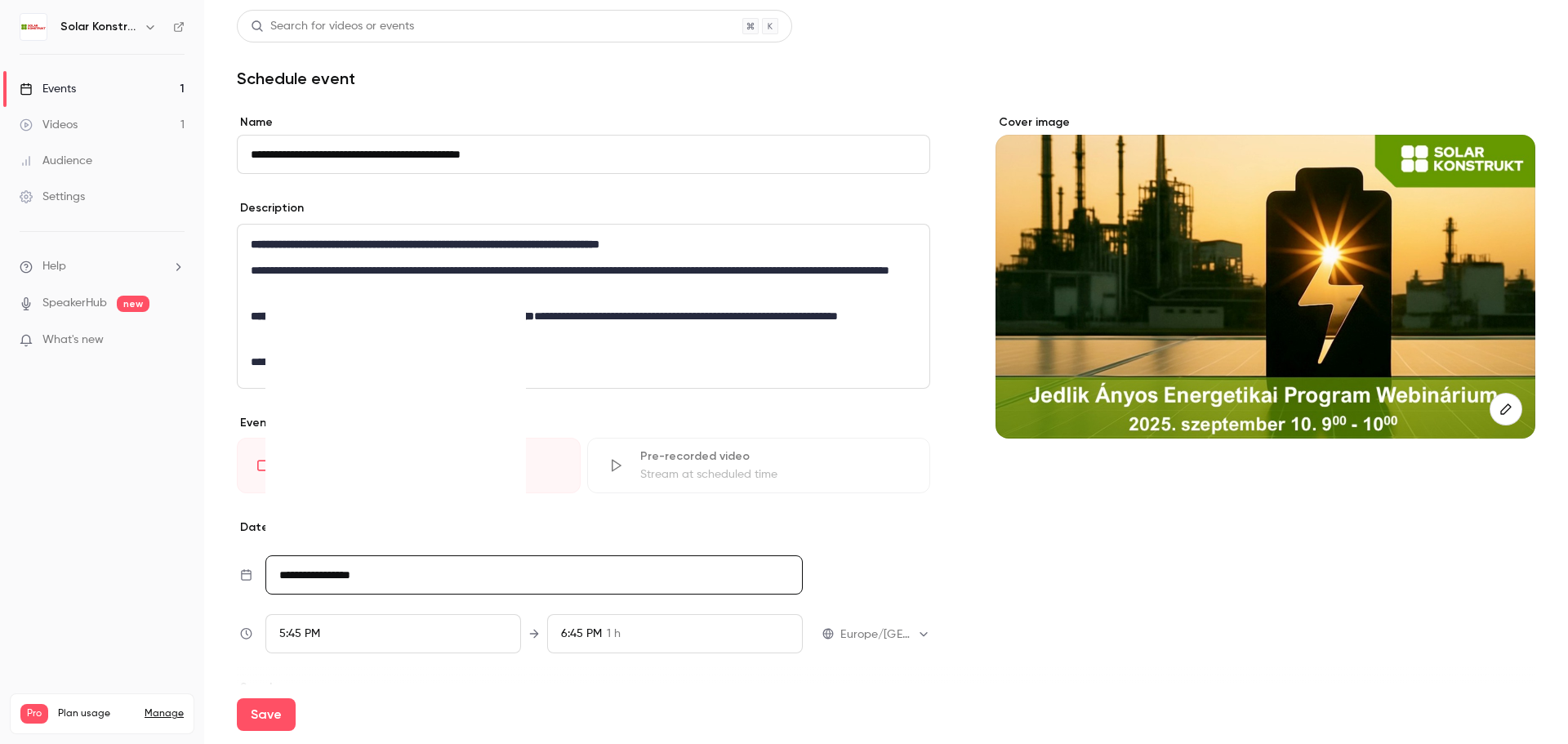
click at [433, 578] on input "**********" at bounding box center [534, 575] width 537 height 39
click at [392, 498] on div "28" at bounding box center [398, 501] width 25 height 25
type input "**********"
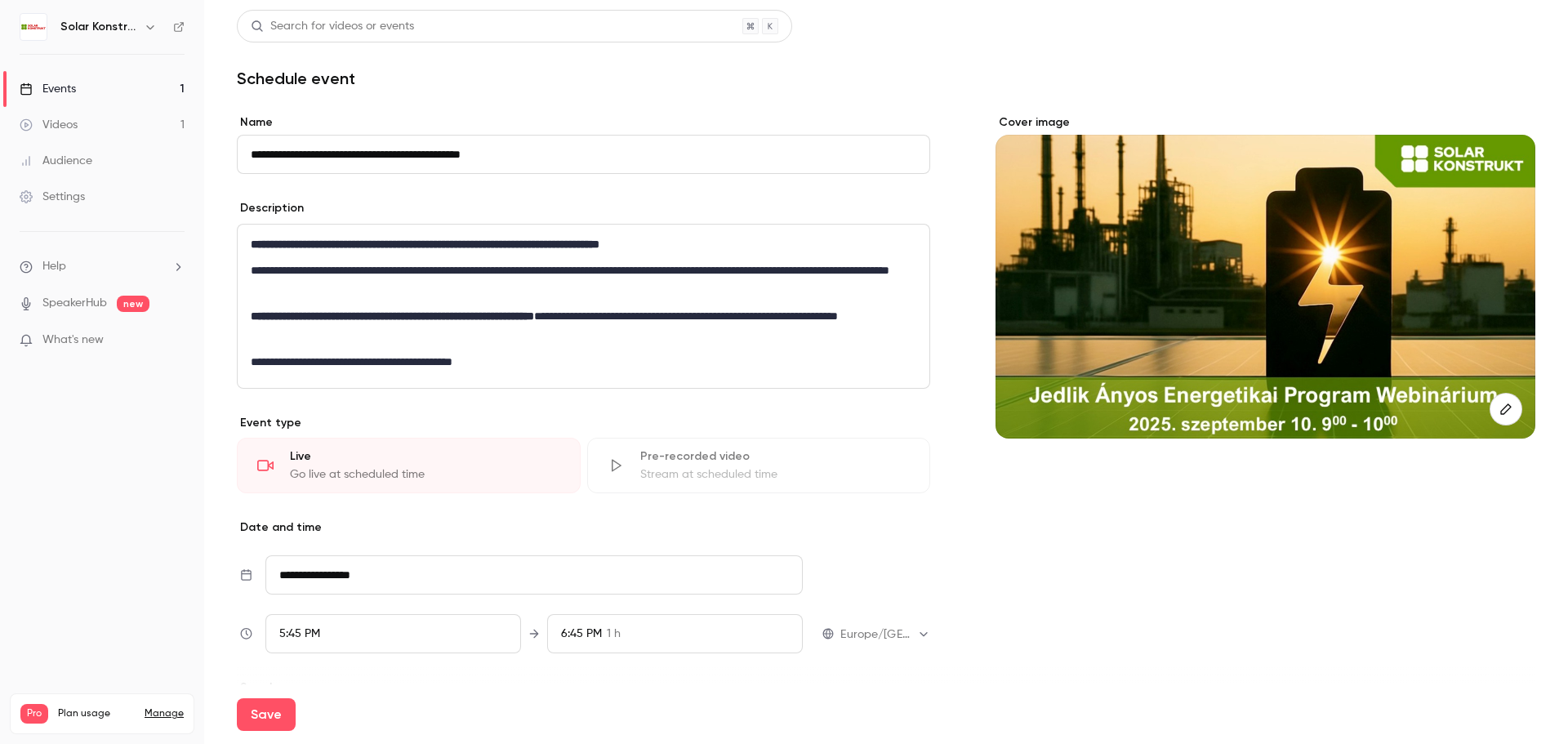
click at [433, 646] on div "5:45 PM" at bounding box center [393, 634] width 256 height 39
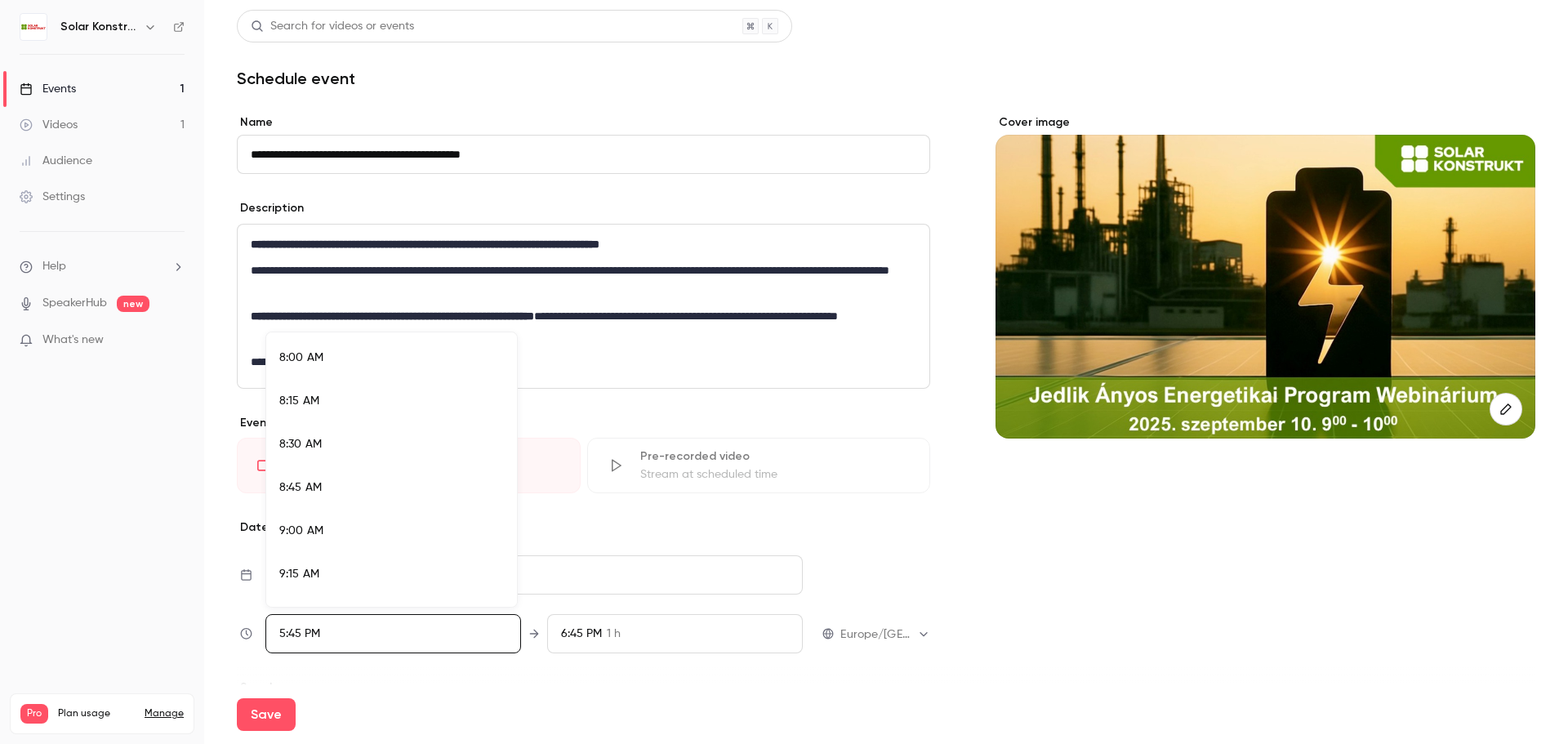
scroll to position [1570, 0]
click at [333, 521] on div "10:00 AM" at bounding box center [392, 515] width 224 height 17
click at [632, 638] on div at bounding box center [784, 372] width 1568 height 744
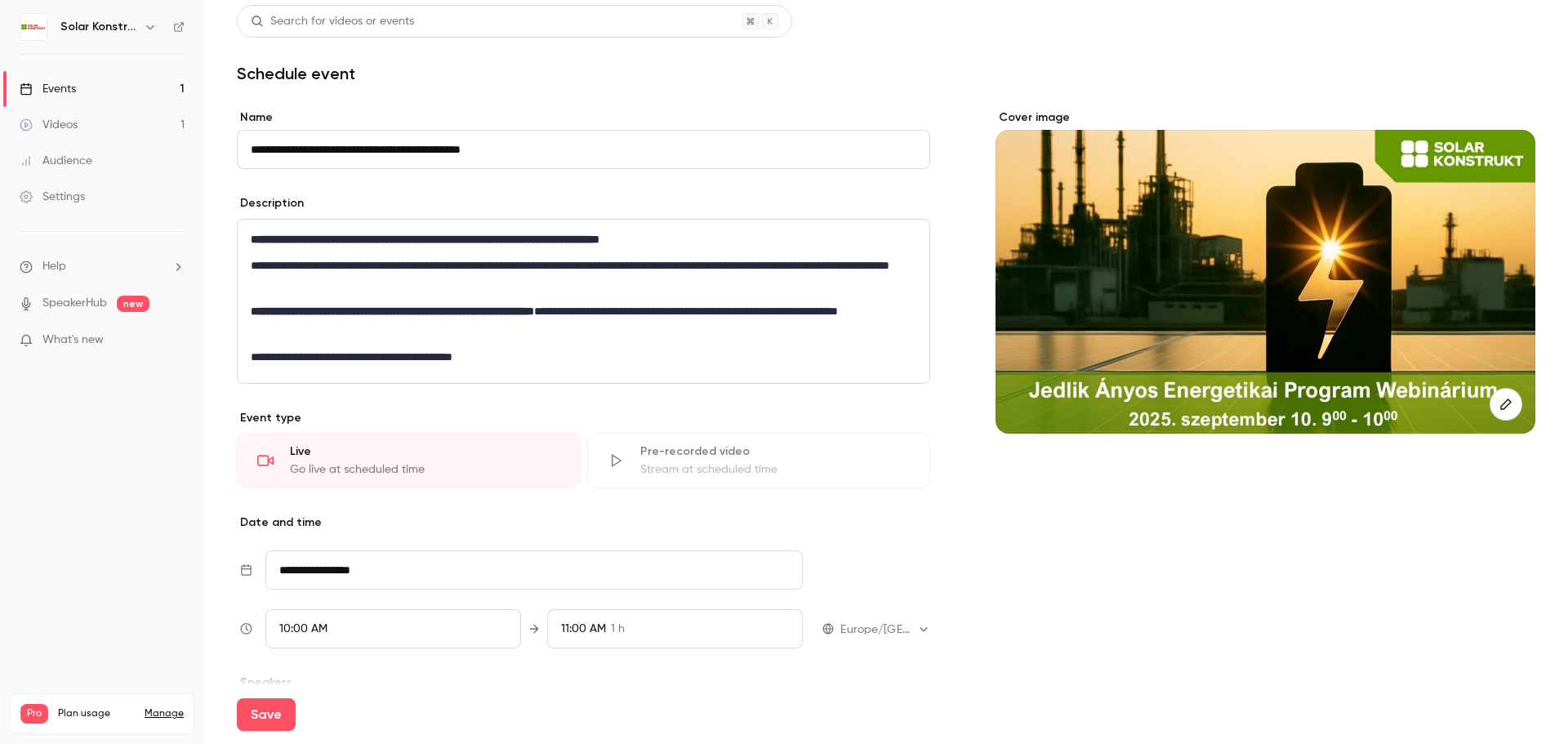
scroll to position [0, 0]
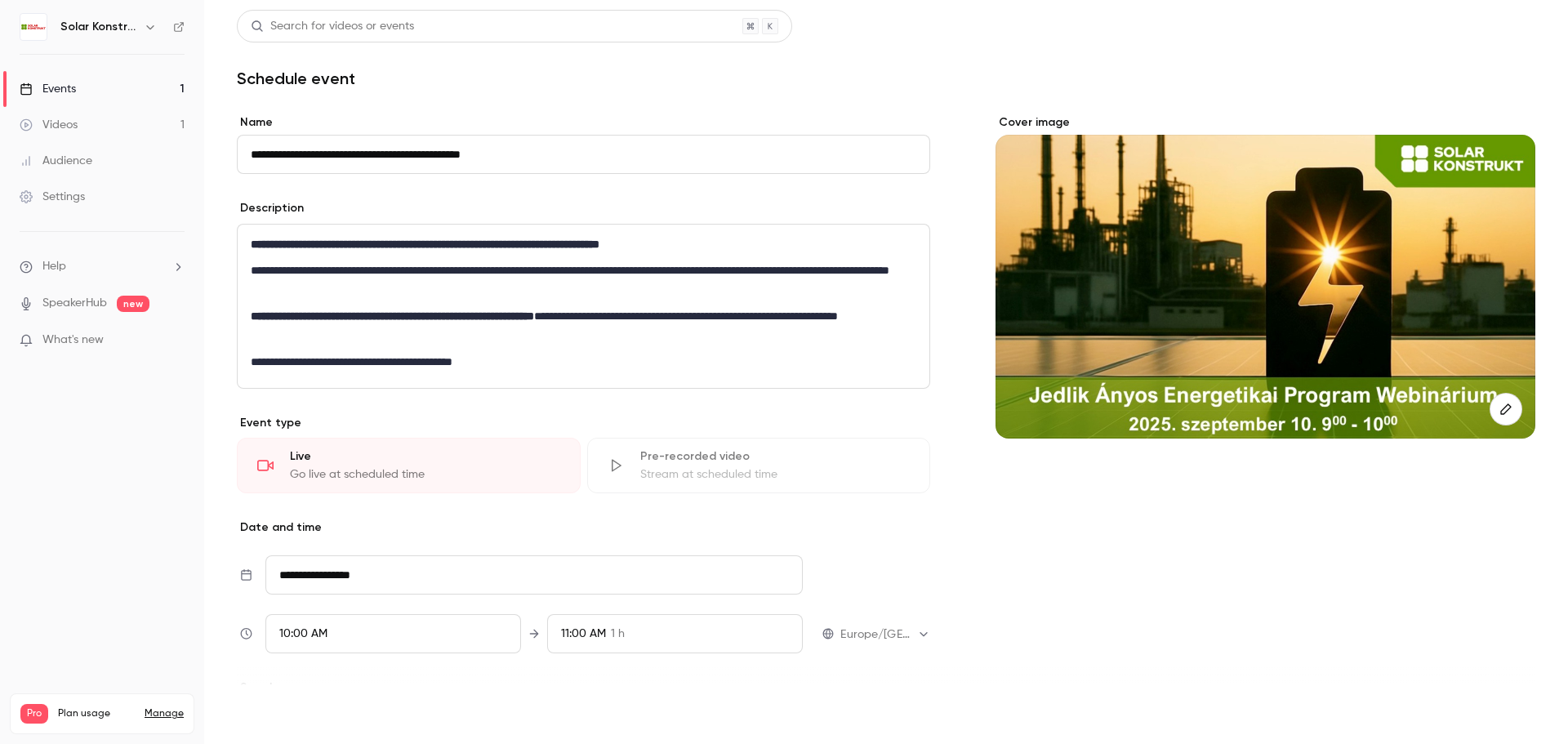
click at [271, 717] on button "Save" at bounding box center [266, 715] width 59 height 33
type input "**********"
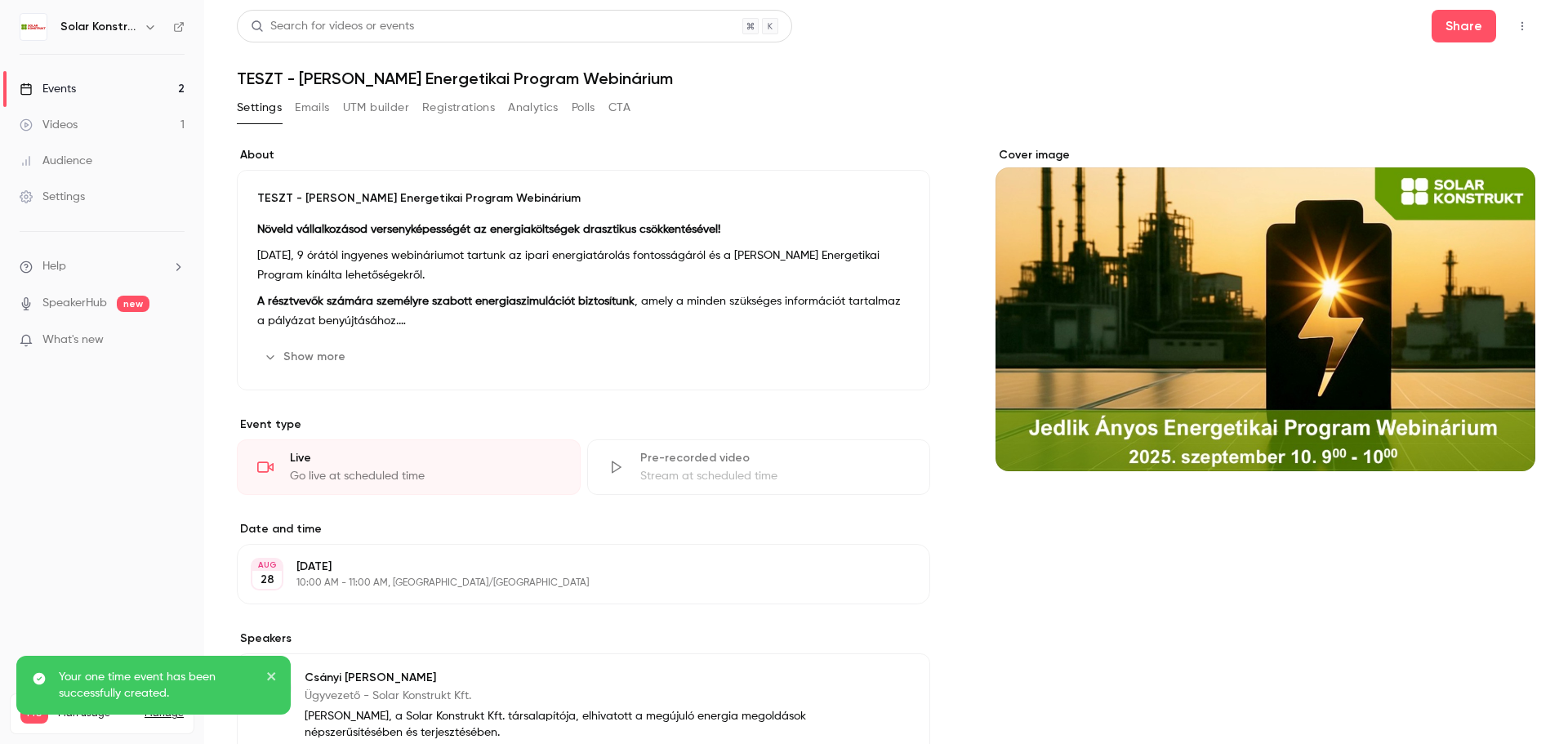
click at [65, 93] on div "Events" at bounding box center [48, 89] width 57 height 16
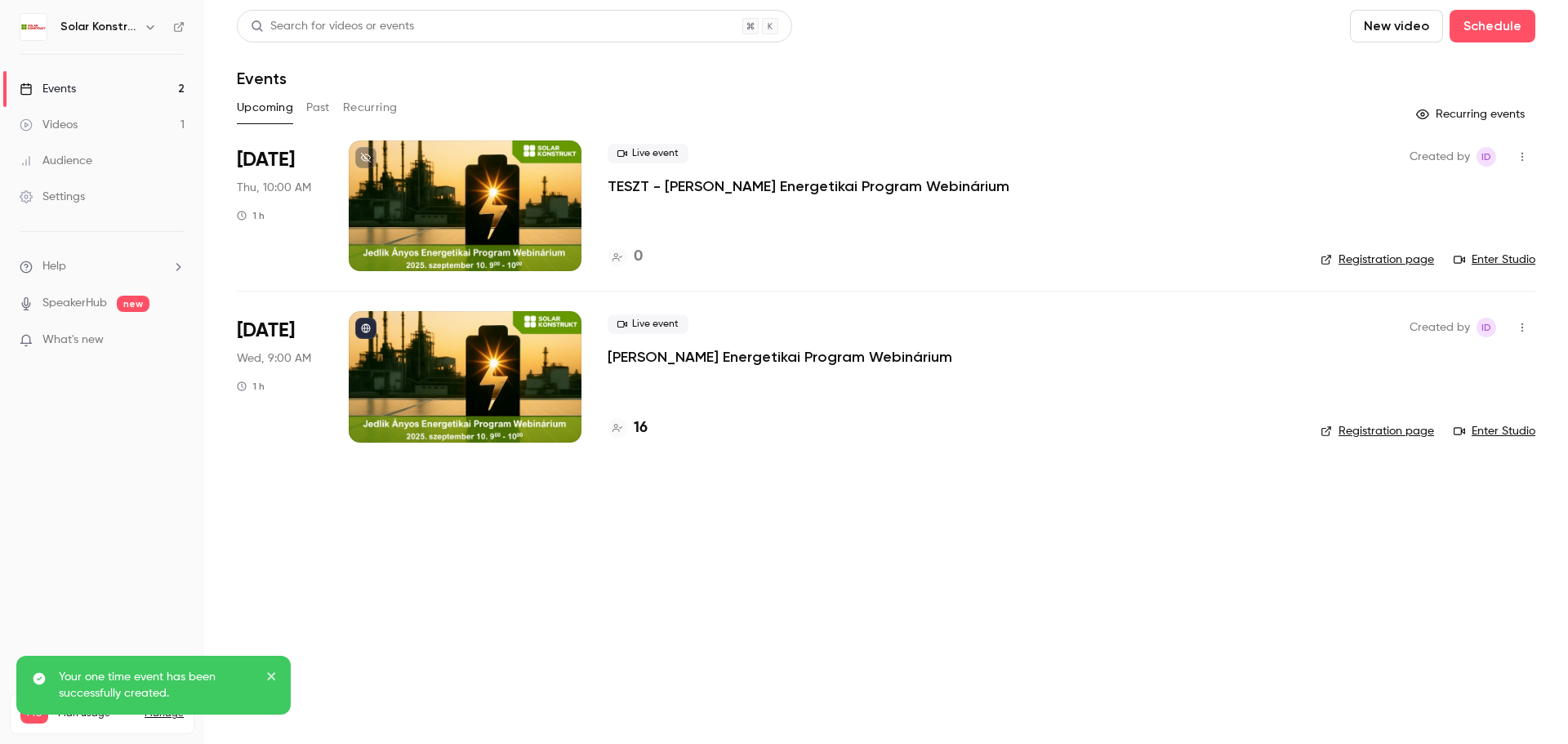
click at [1504, 256] on link "Enter Studio" at bounding box center [1494, 260] width 82 height 16
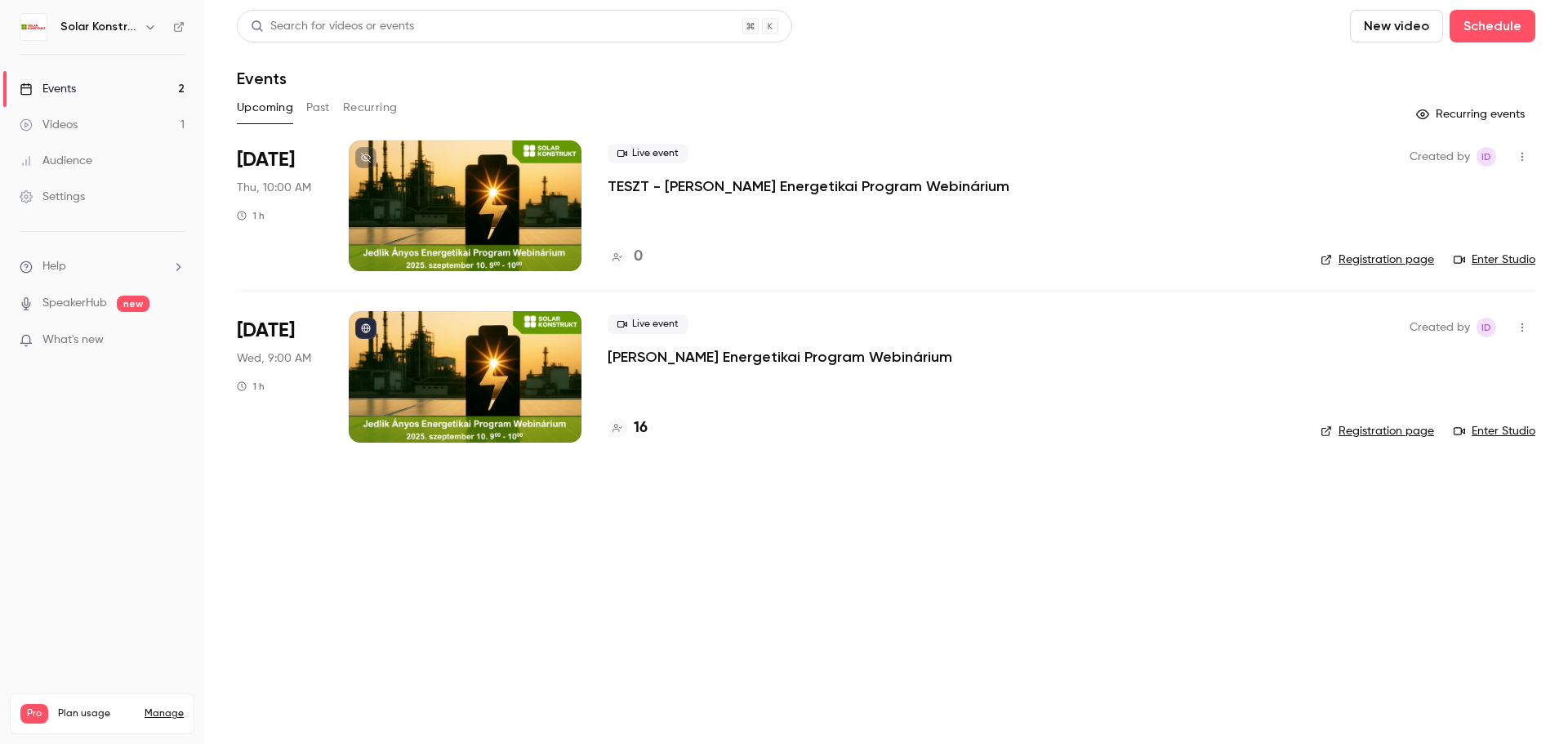
click at [1399, 263] on link "Registration page" at bounding box center [1377, 260] width 114 height 16
click at [500, 190] on div at bounding box center [465, 206] width 233 height 131
click at [1482, 265] on link "Enter Studio" at bounding box center [1494, 260] width 82 height 16
click at [1510, 258] on link "Enter Studio" at bounding box center [1494, 260] width 82 height 16
click at [526, 213] on div at bounding box center [465, 206] width 233 height 131
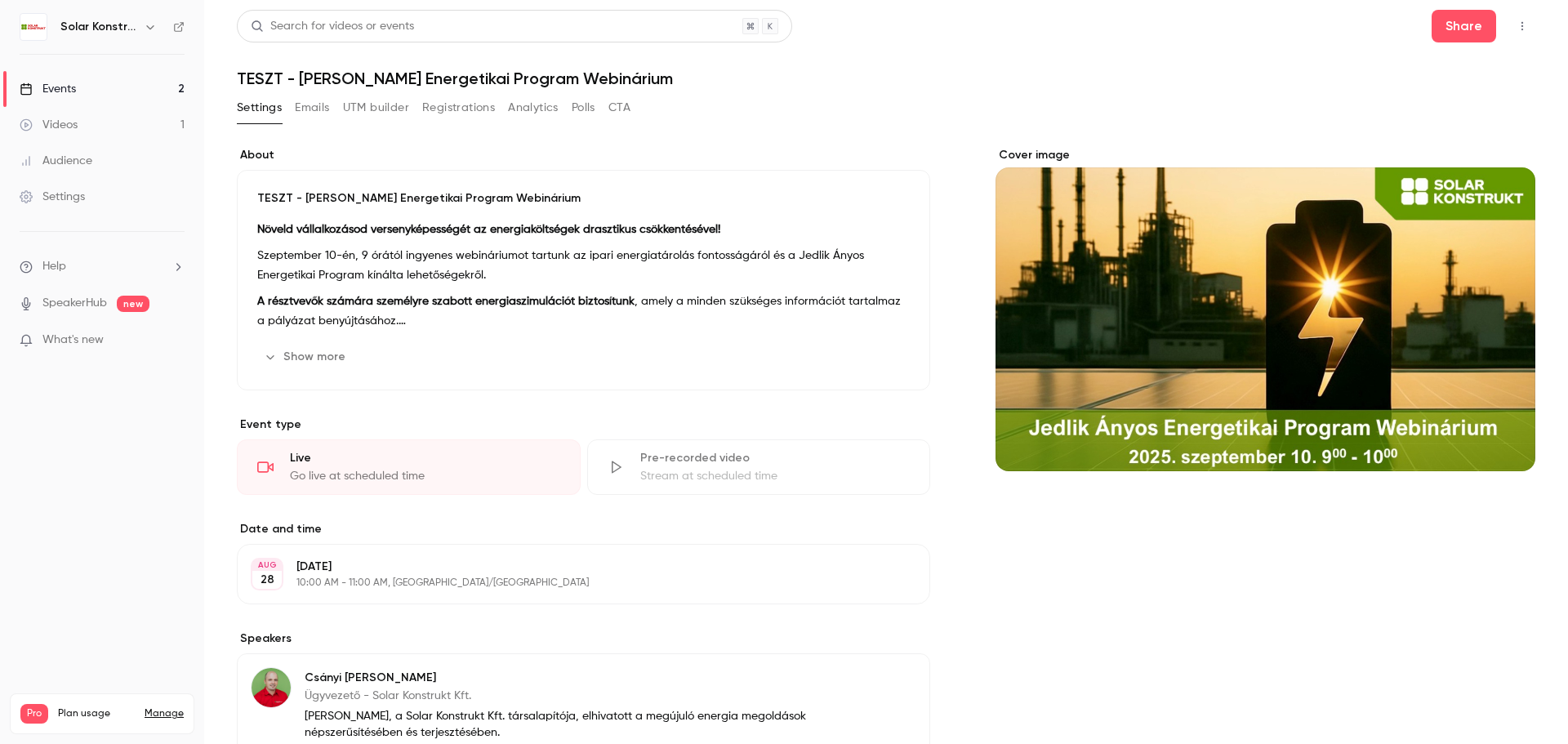
click at [1516, 30] on icon "button" at bounding box center [1522, 26] width 13 height 11
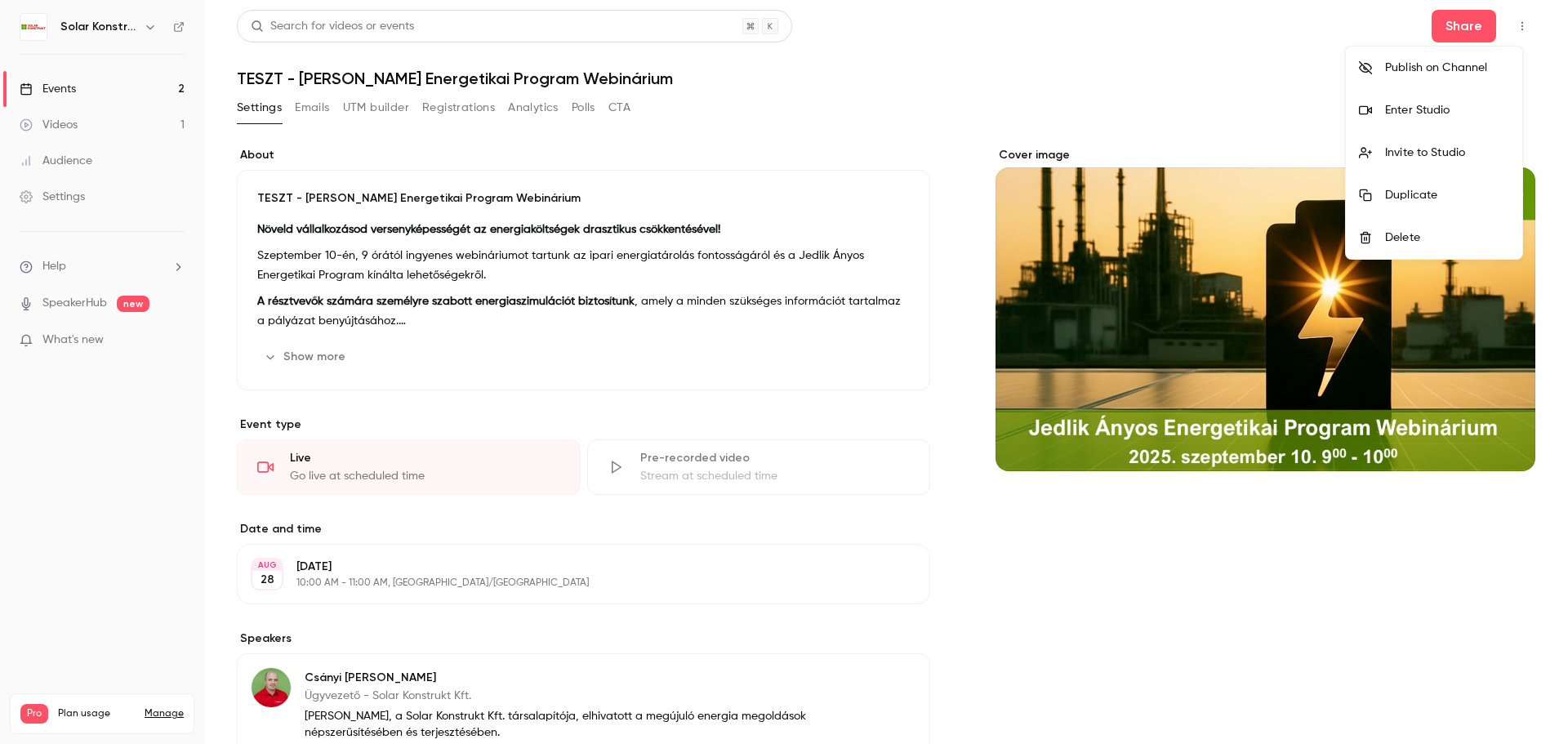
click at [1422, 237] on div "Delete" at bounding box center [1448, 238] width 125 height 16
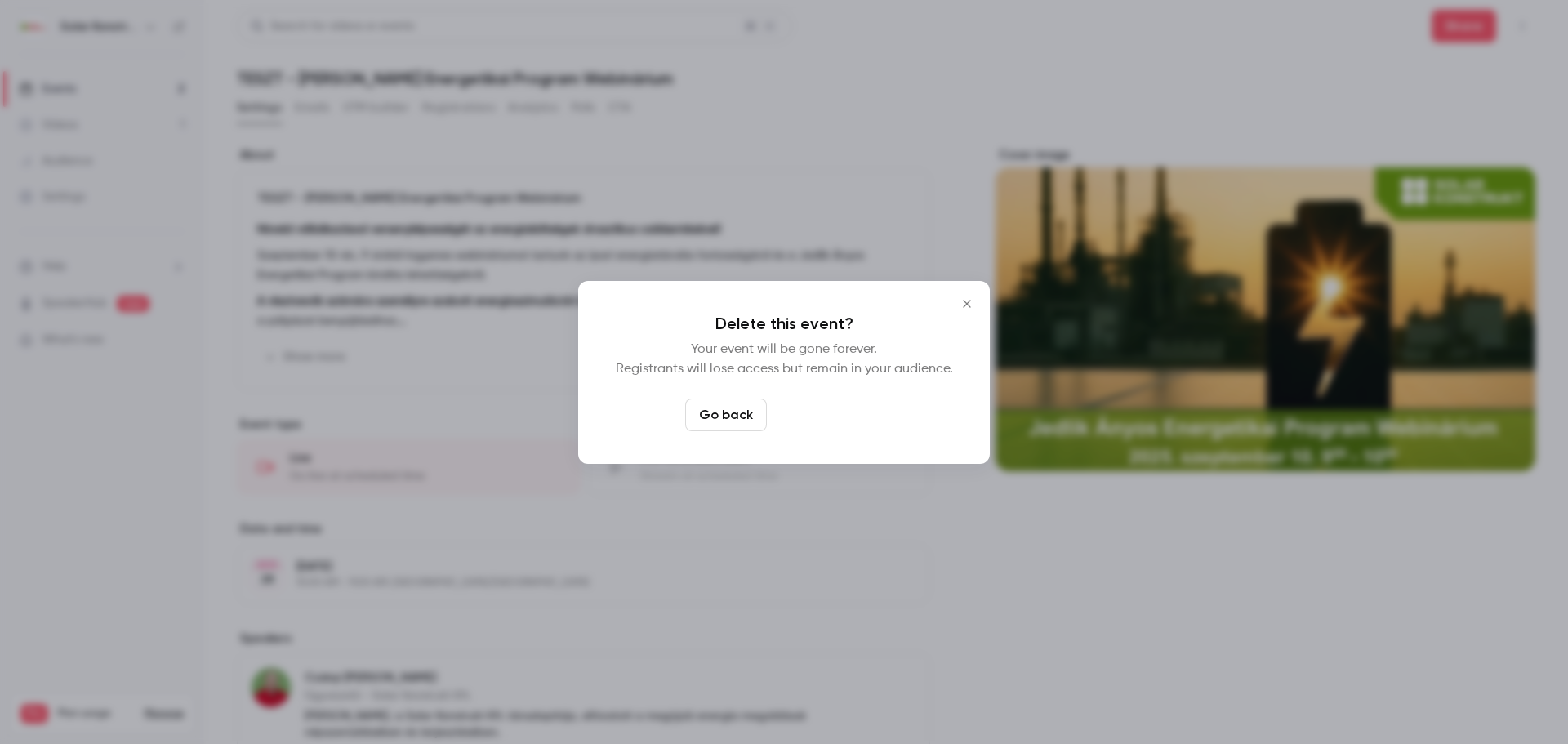
click at [842, 415] on button "Delete event" at bounding box center [828, 415] width 110 height 33
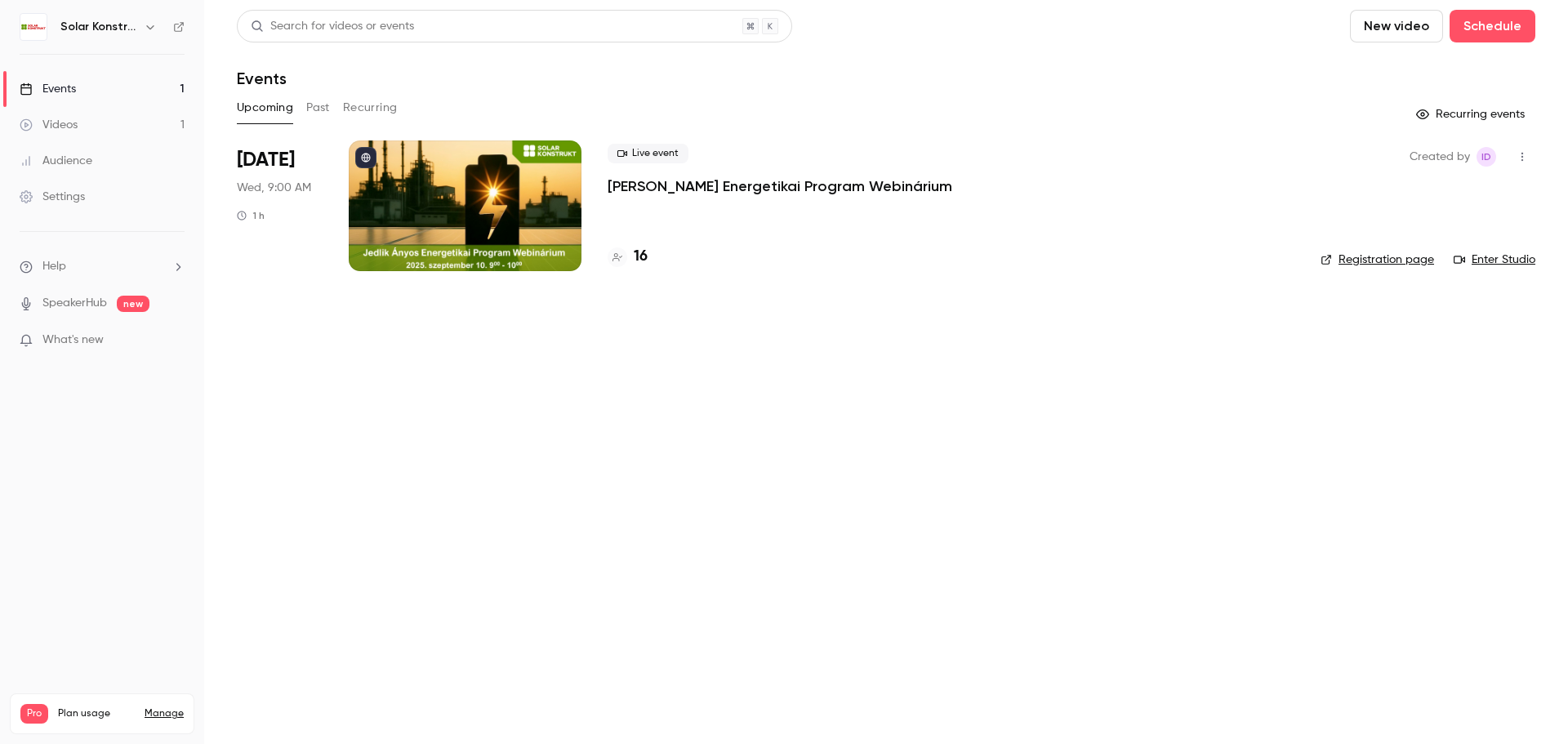
click at [1526, 157] on icon "button" at bounding box center [1522, 157] width 13 height 11
click at [1453, 276] on div "Duplicate" at bounding box center [1460, 284] width 125 height 16
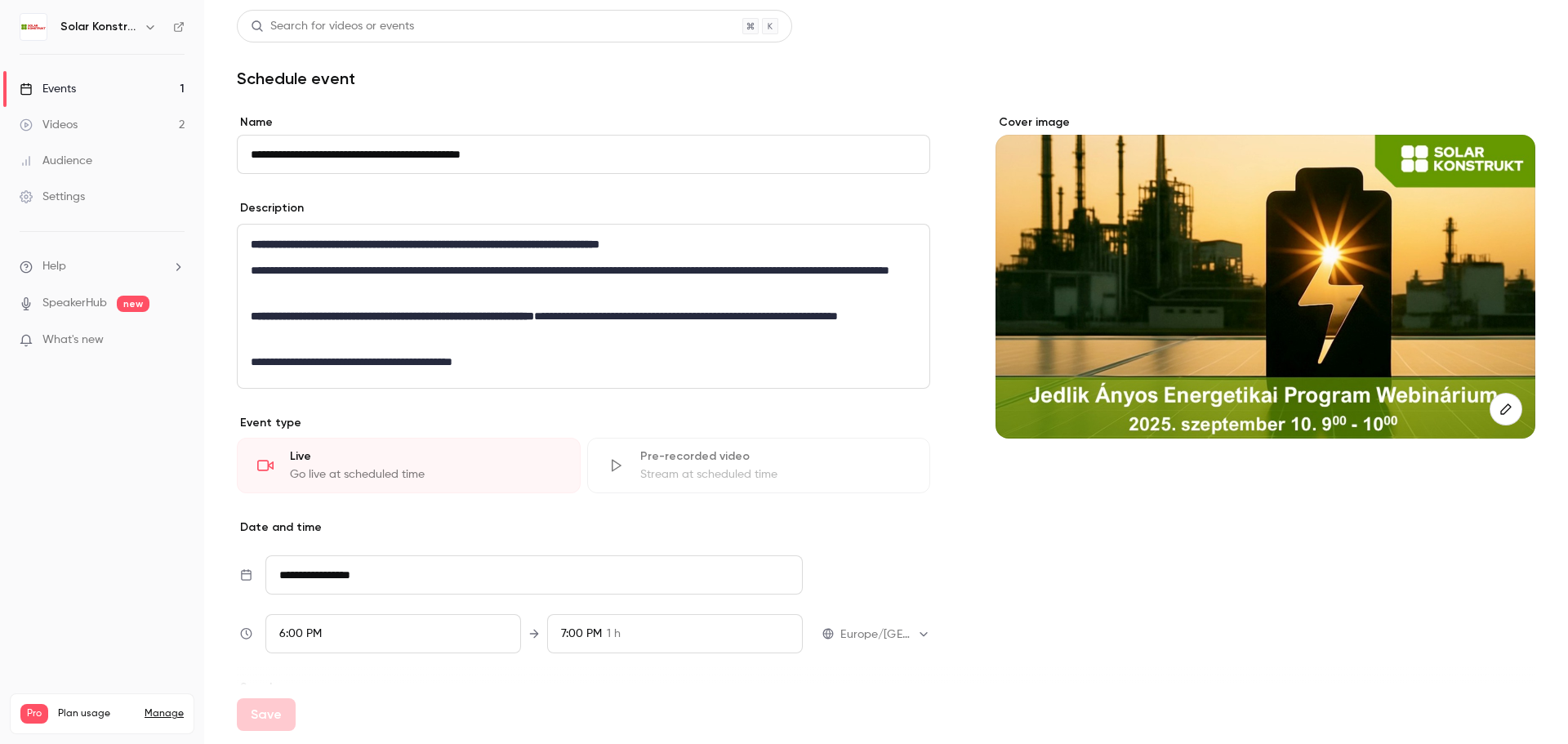
click at [295, 156] on input "**********" at bounding box center [583, 154] width 693 height 39
drag, startPoint x: 295, startPoint y: 159, endPoint x: 224, endPoint y: 157, distance: 71.0
click at [224, 157] on main "**********" at bounding box center [886, 372] width 1364 height 744
click at [252, 714] on button "Save" at bounding box center [266, 715] width 59 height 33
type input "**********"
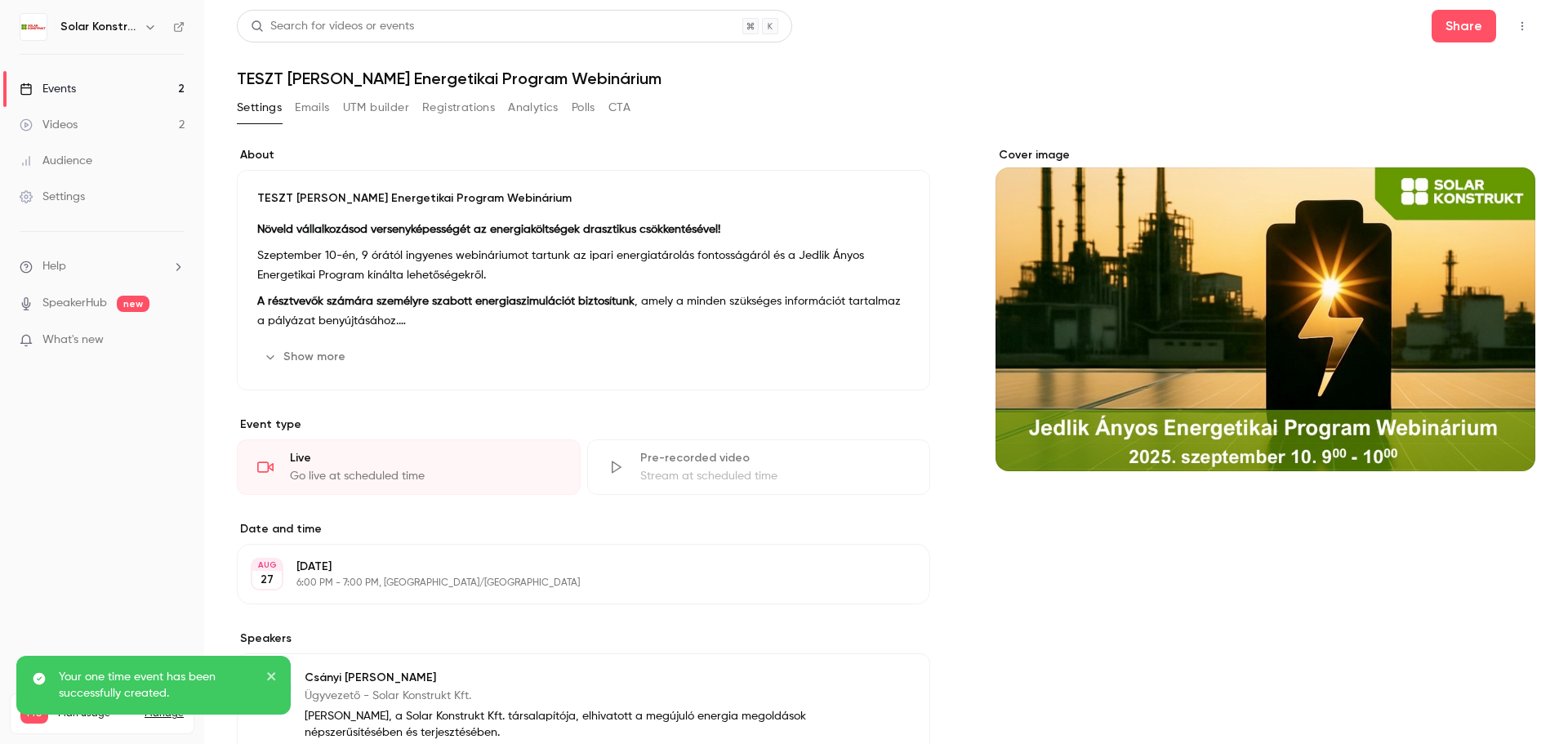
click at [66, 88] on div "Events" at bounding box center [48, 89] width 57 height 16
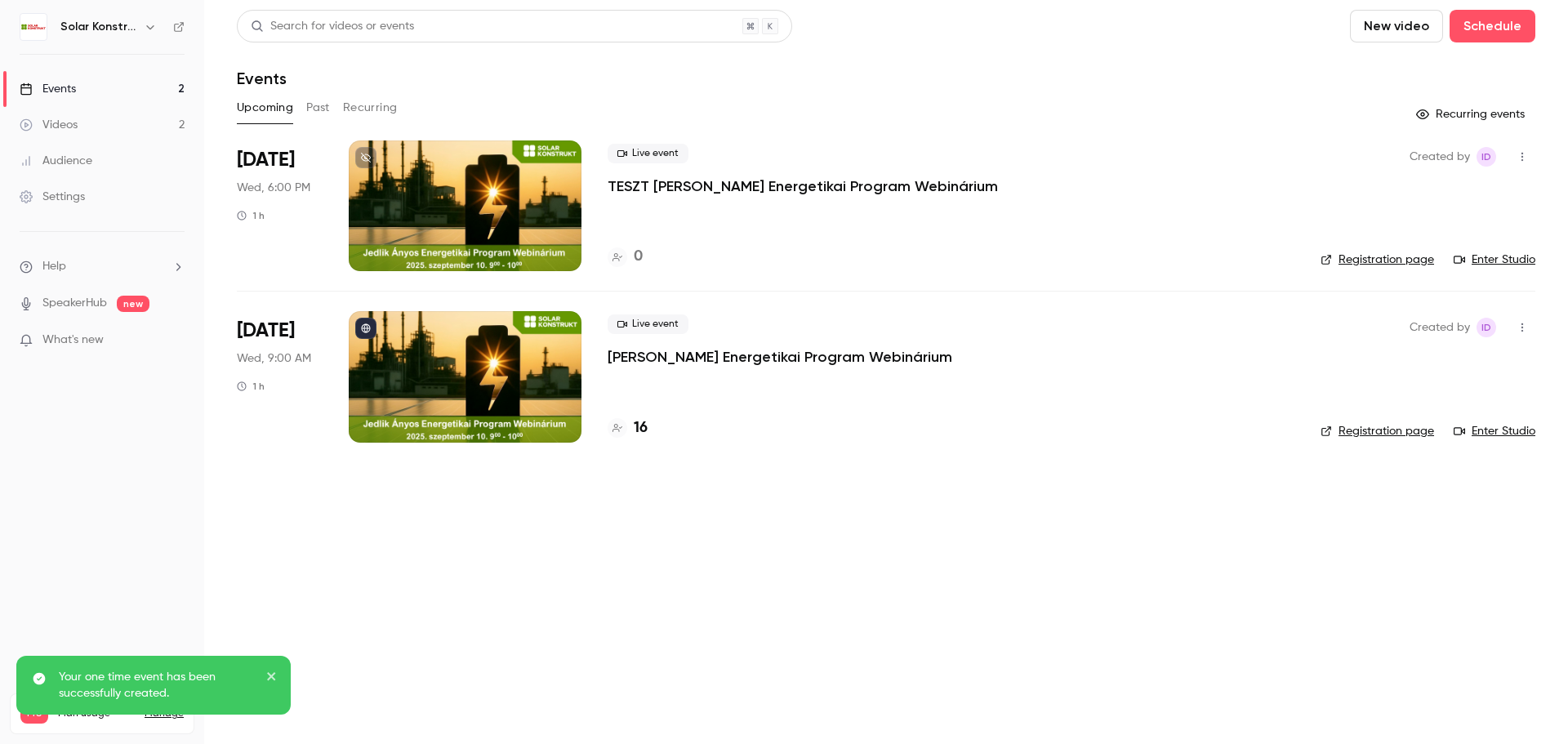
click at [1404, 265] on link "Registration page" at bounding box center [1377, 260] width 114 height 16
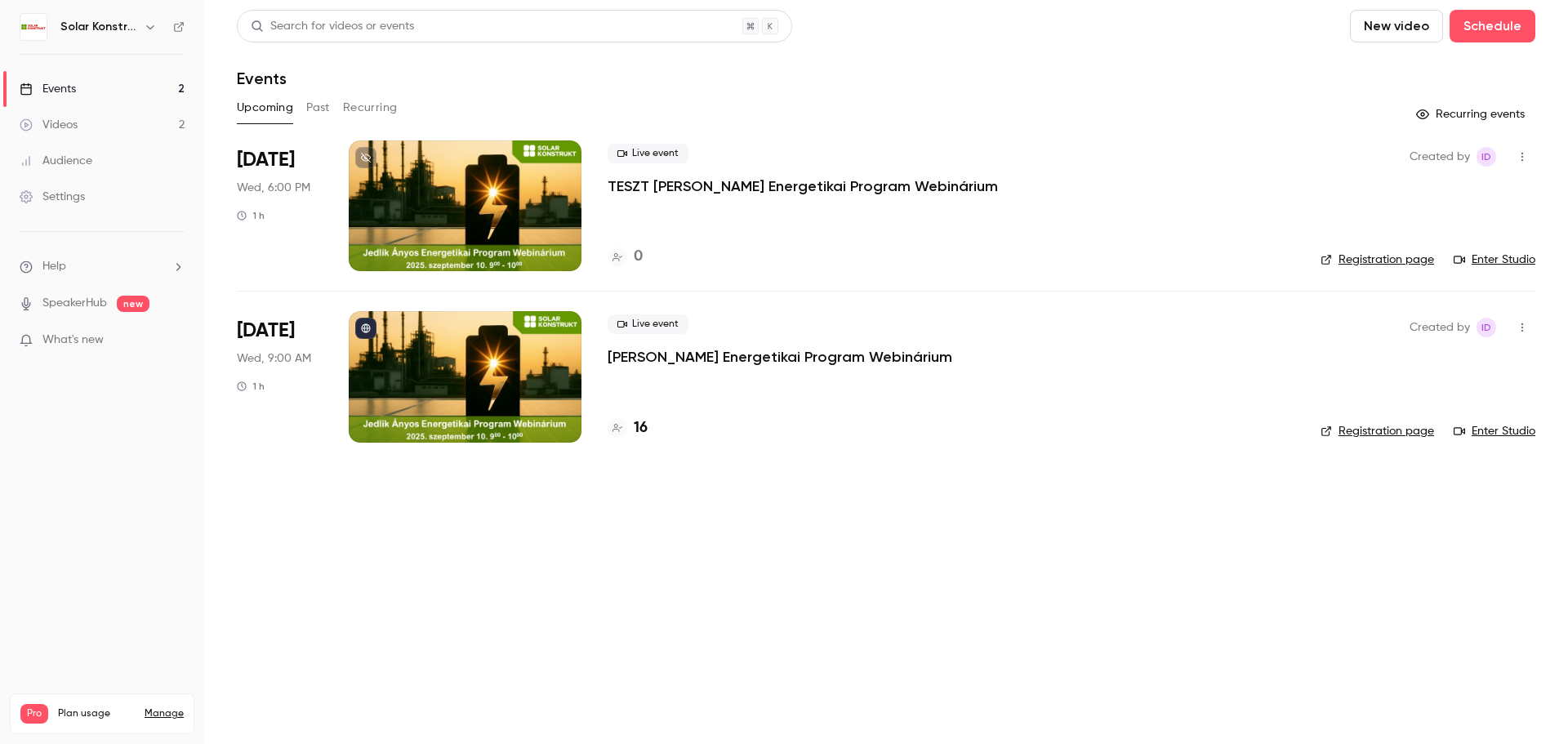
click at [1484, 265] on link "Enter Studio" at bounding box center [1494, 260] width 82 height 16
click at [1520, 160] on icon "button" at bounding box center [1522, 157] width 13 height 11
click at [1440, 329] on div "Delete" at bounding box center [1460, 326] width 125 height 16
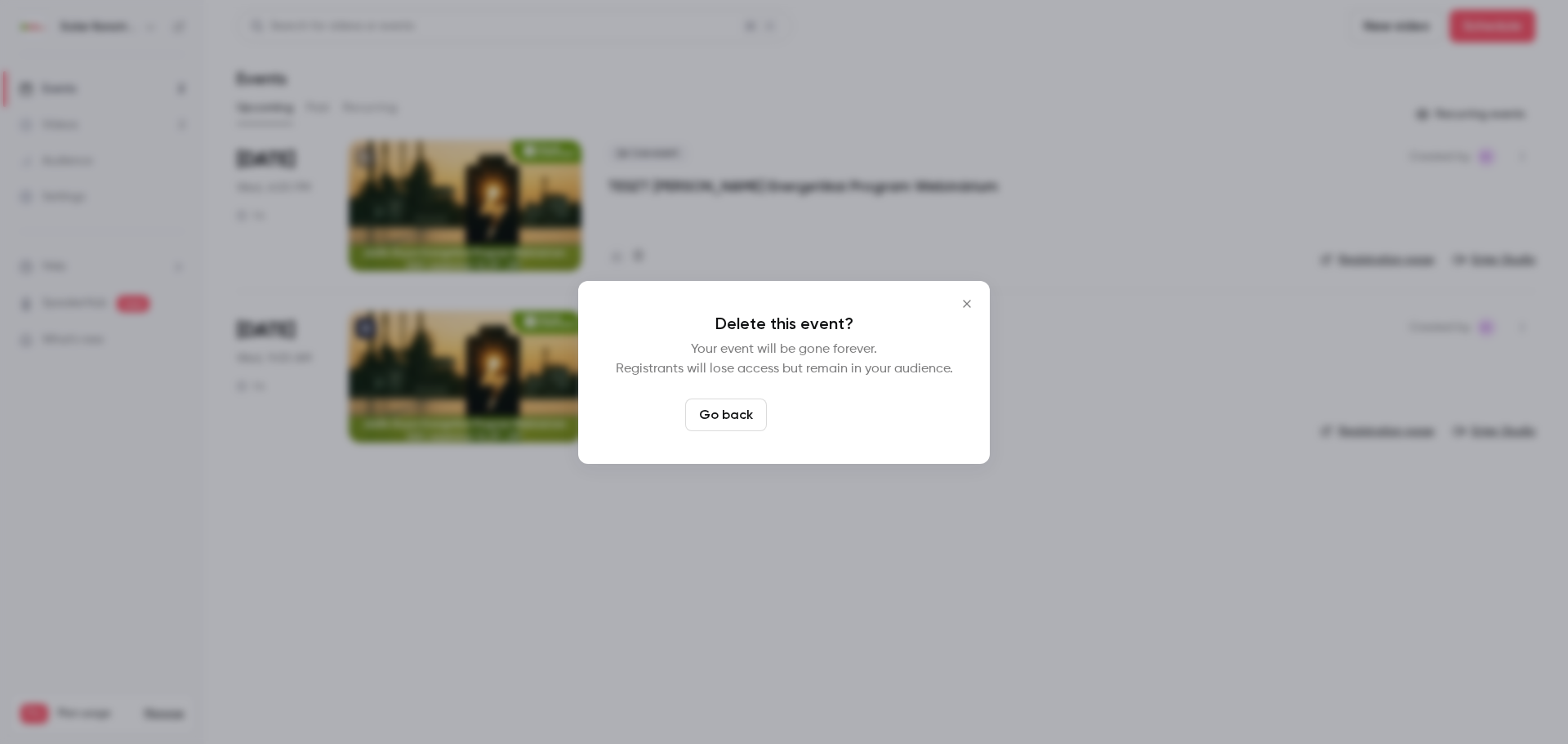
click at [863, 411] on button "Delete event" at bounding box center [828, 415] width 110 height 33
